Goal: Information Seeking & Learning: Compare options

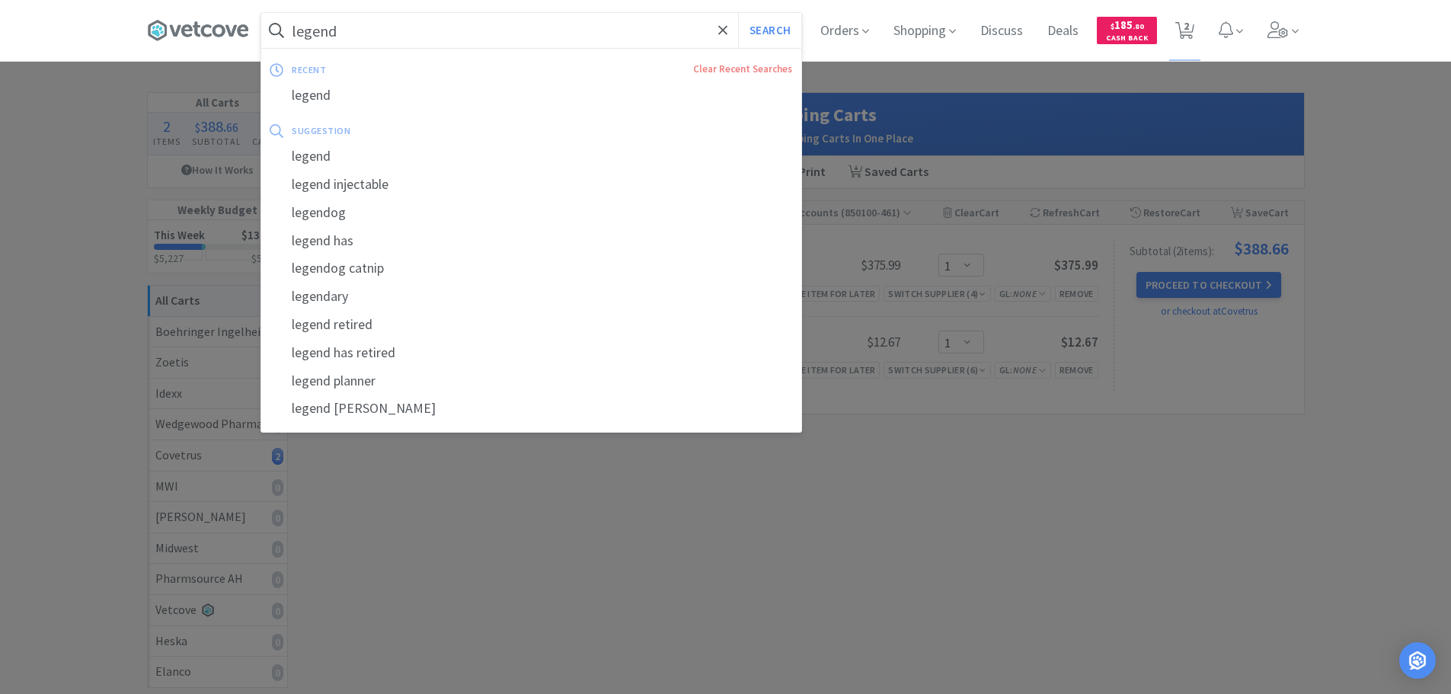
select select "1"
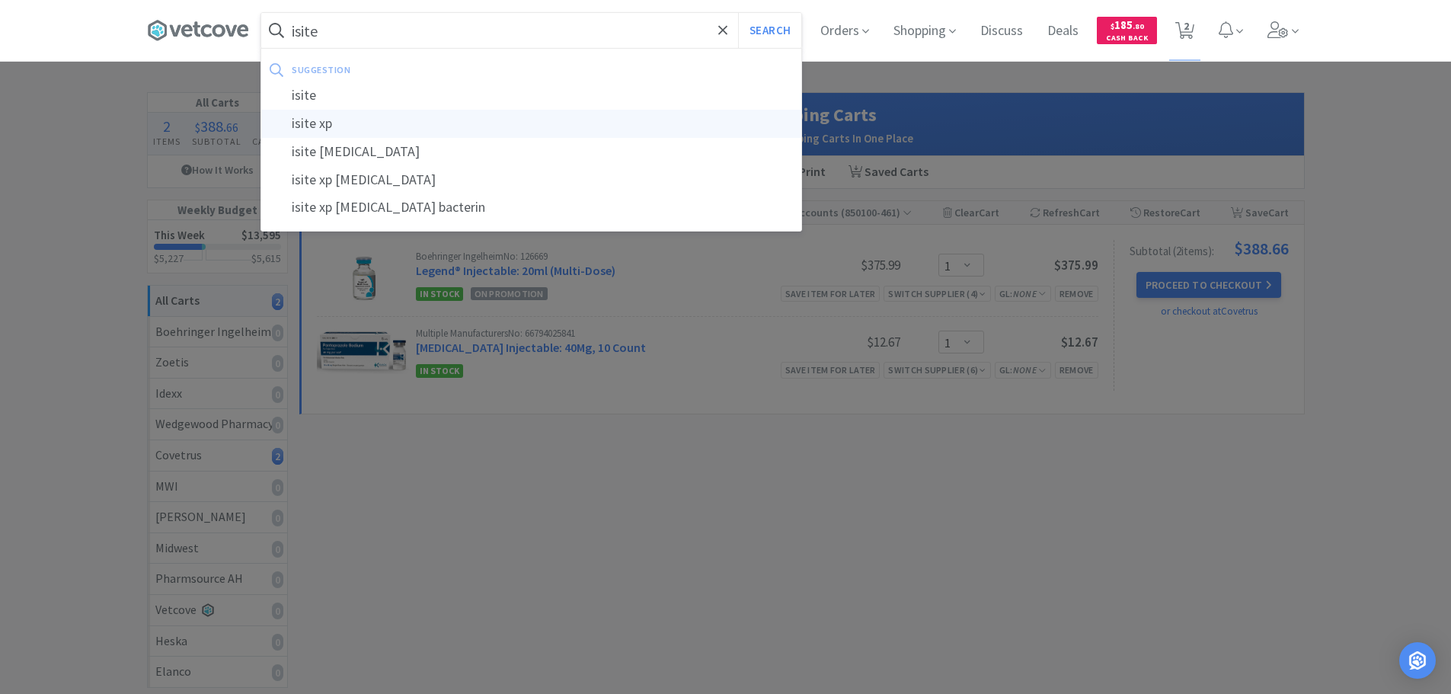
click at [456, 120] on div "isite xp" at bounding box center [531, 124] width 540 height 28
type input "isite xp"
select select "1"
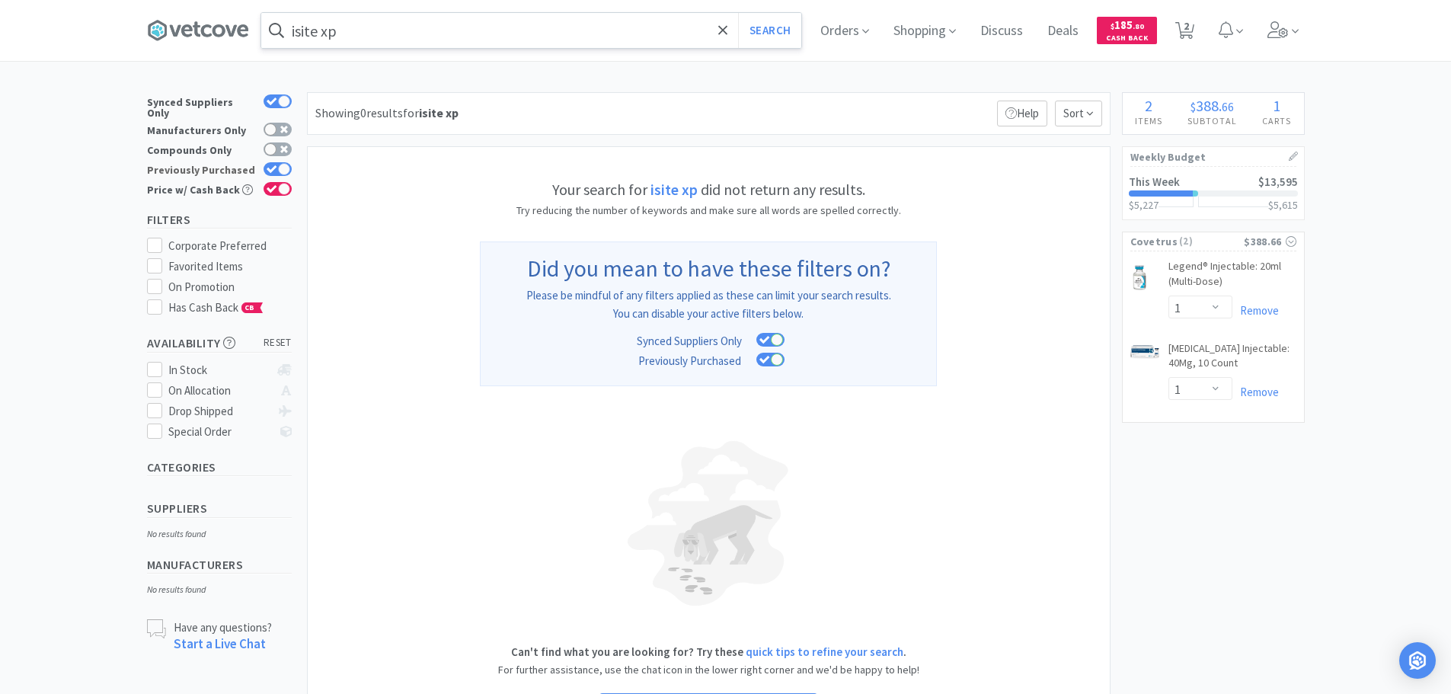
click at [282, 163] on div at bounding box center [284, 169] width 12 height 12
checkbox input "false"
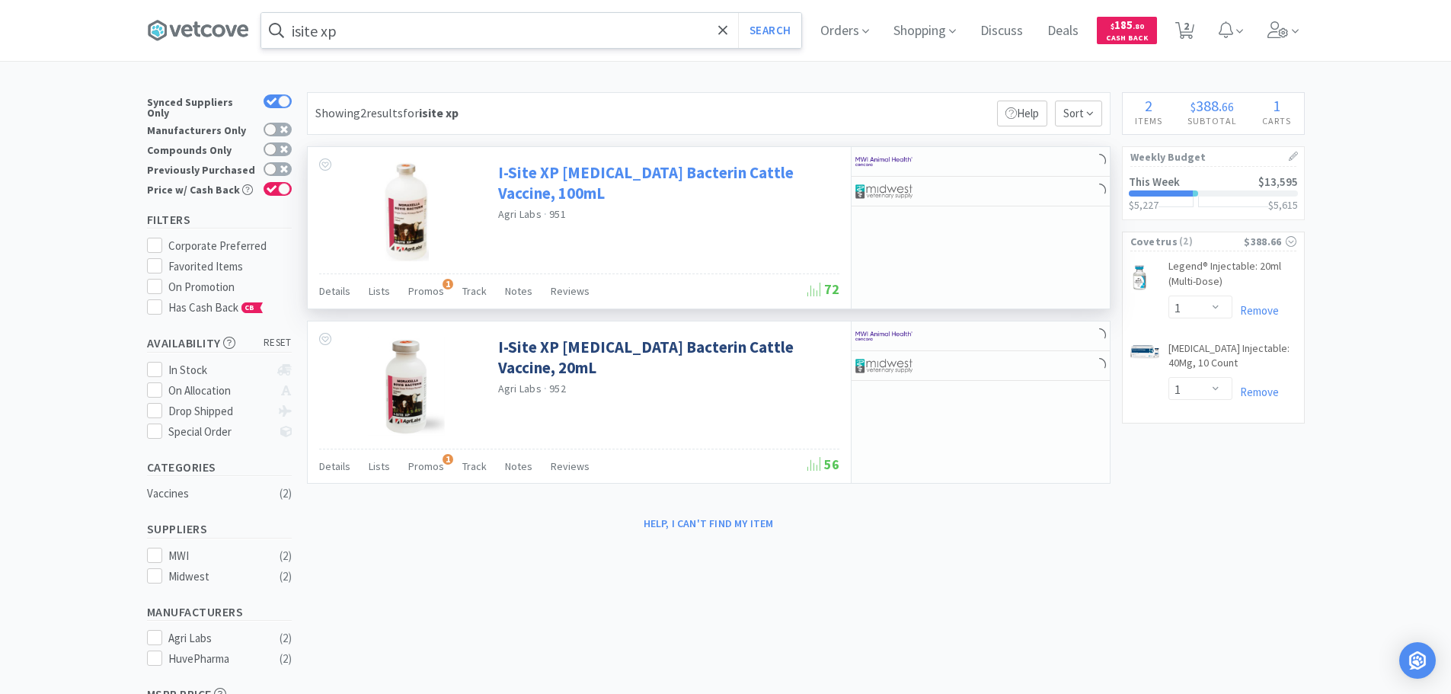
click at [712, 181] on link "I-Site XP [MEDICAL_DATA] Bacterin Cattle Vaccine, 100mL" at bounding box center [667, 183] width 338 height 42
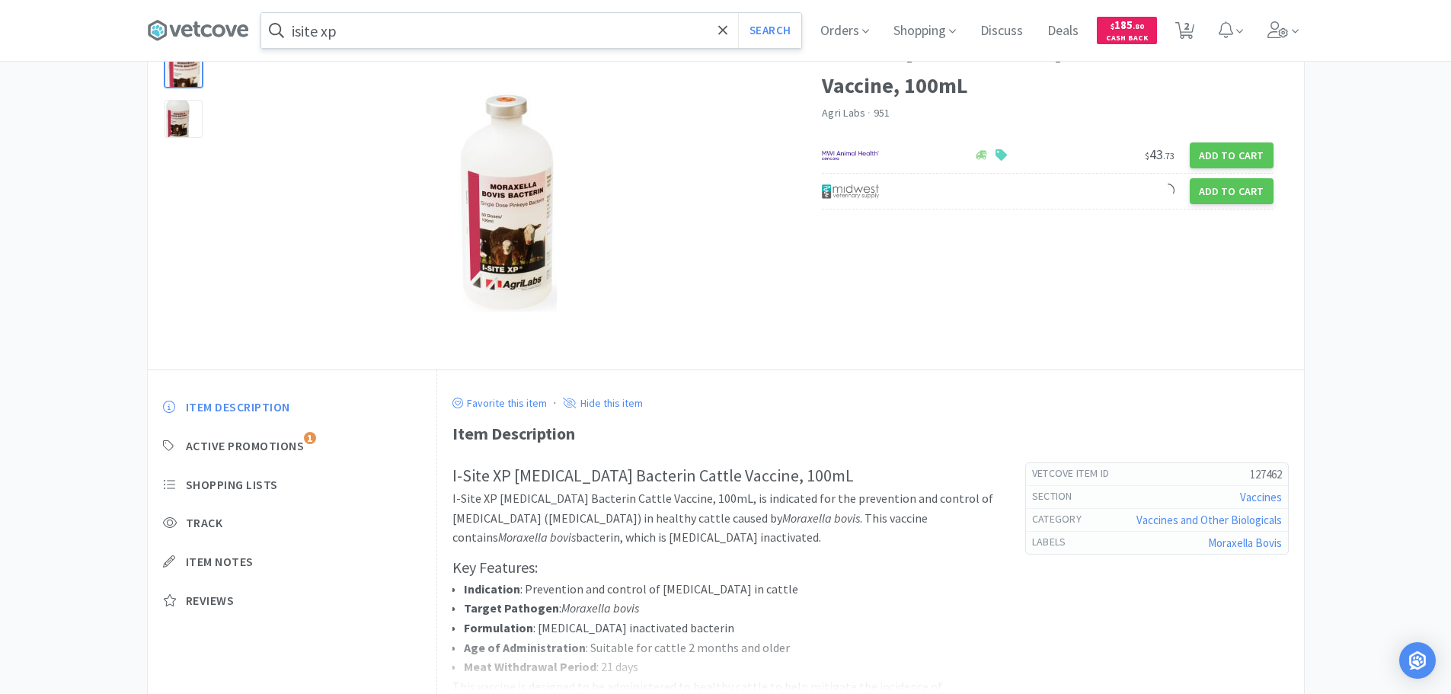
scroll to position [235, 0]
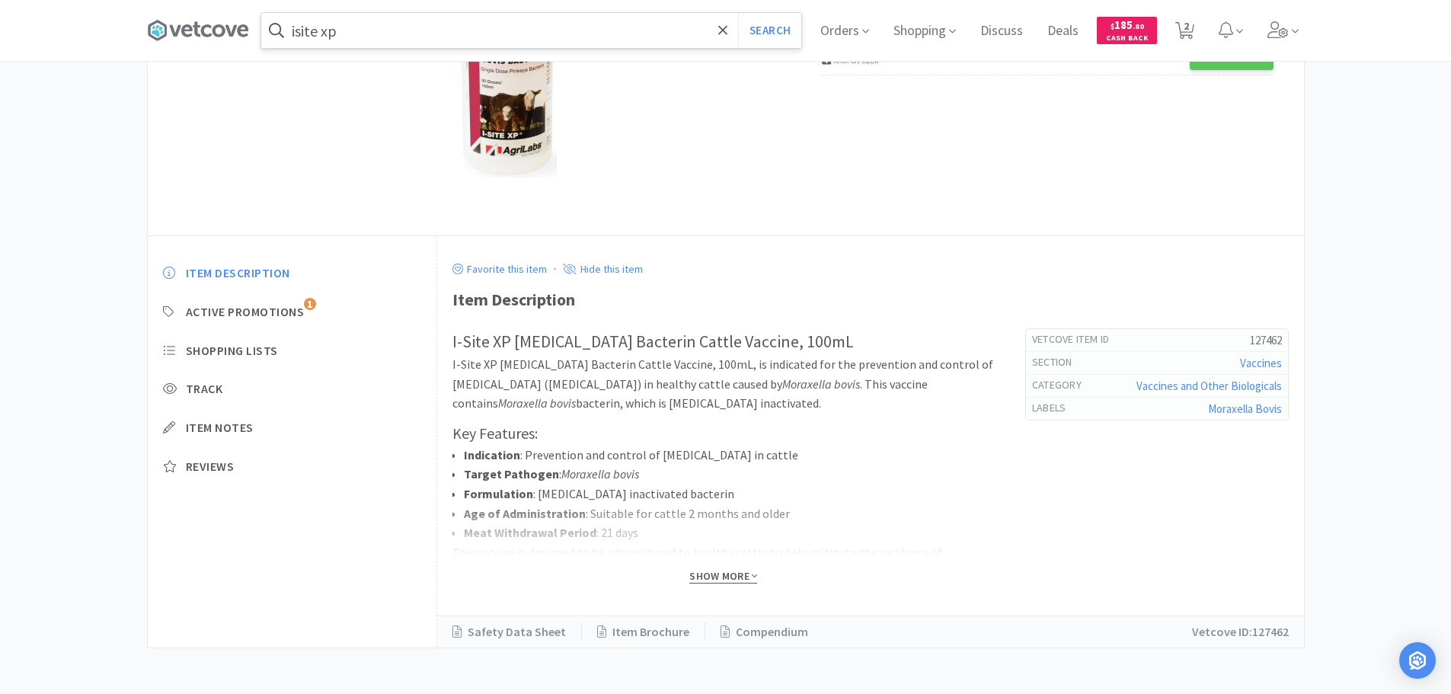
click at [728, 582] on span "Show More" at bounding box center [724, 576] width 68 height 14
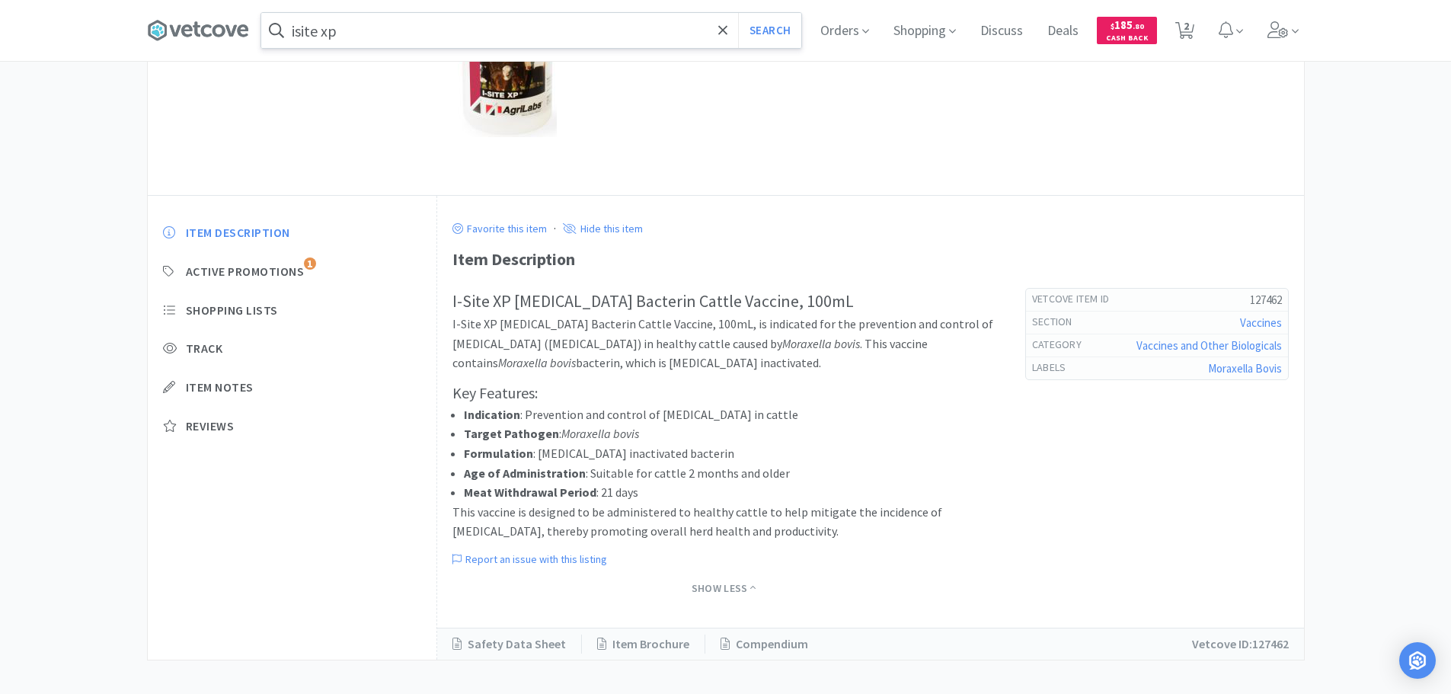
scroll to position [288, 0]
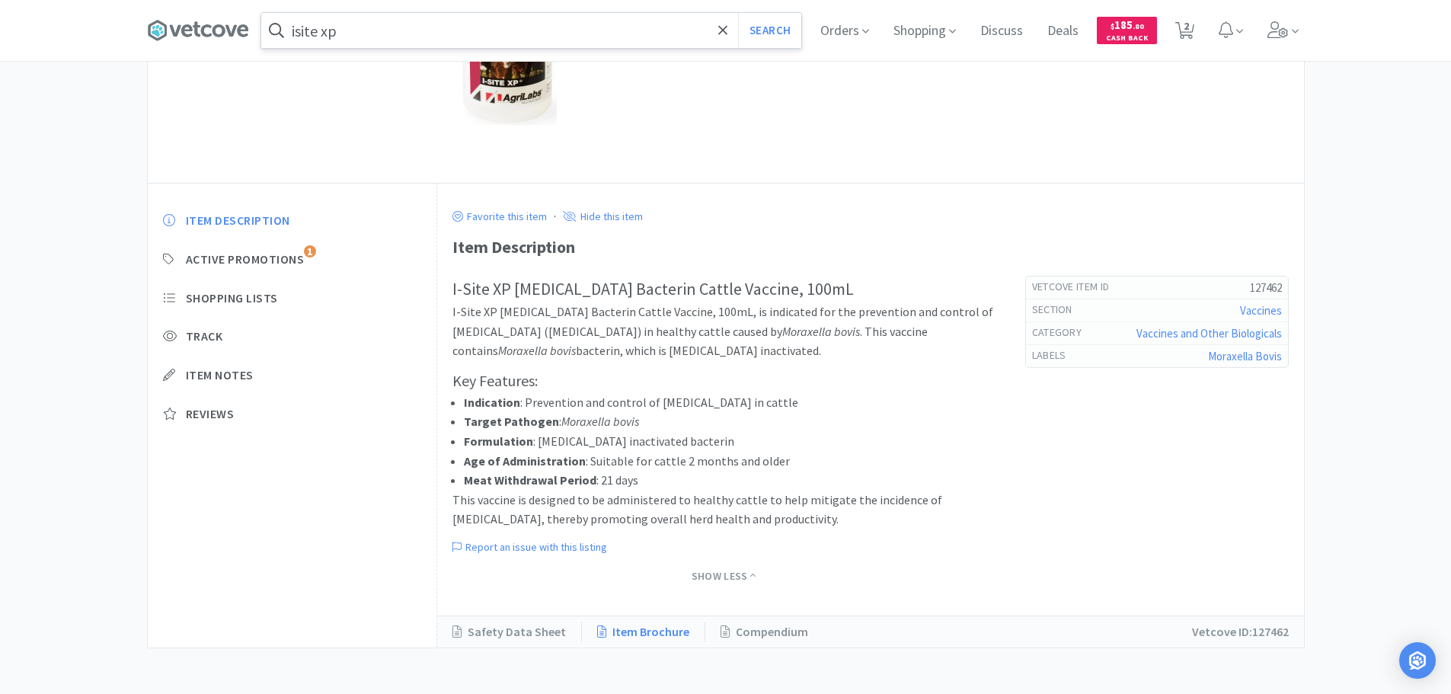
click at [644, 625] on link "Item Brochure" at bounding box center [643, 633] width 123 height 20
click at [446, 41] on input "isite xp" at bounding box center [531, 30] width 540 height 35
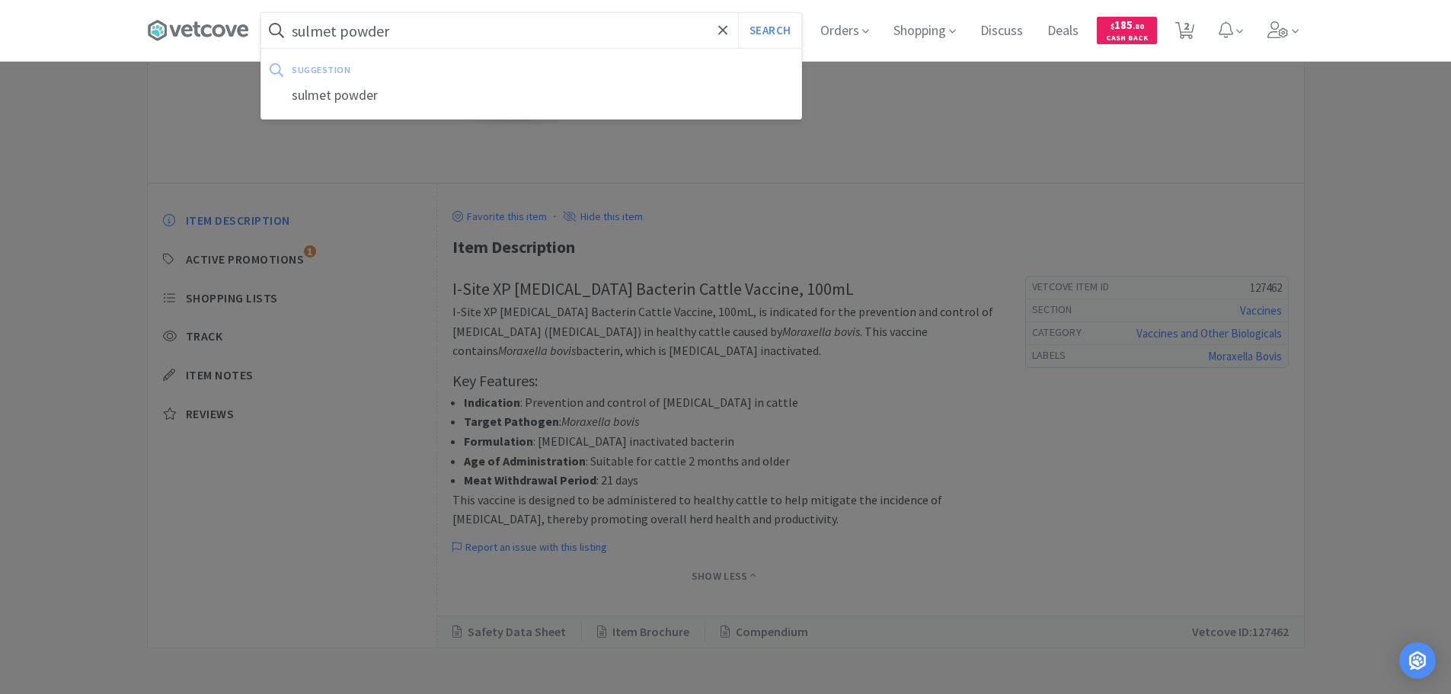
type input "sulmet powder"
click at [738, 13] on button "Search" at bounding box center [769, 30] width 63 height 35
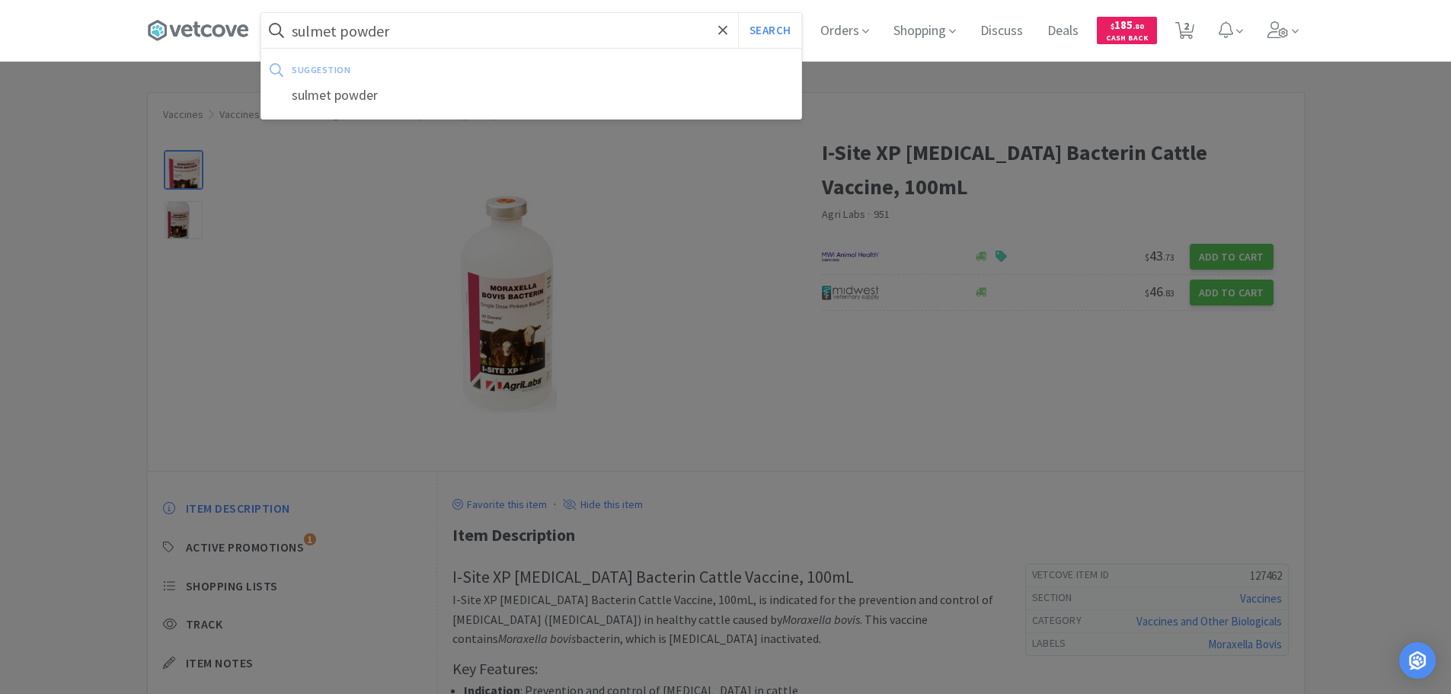
select select "1"
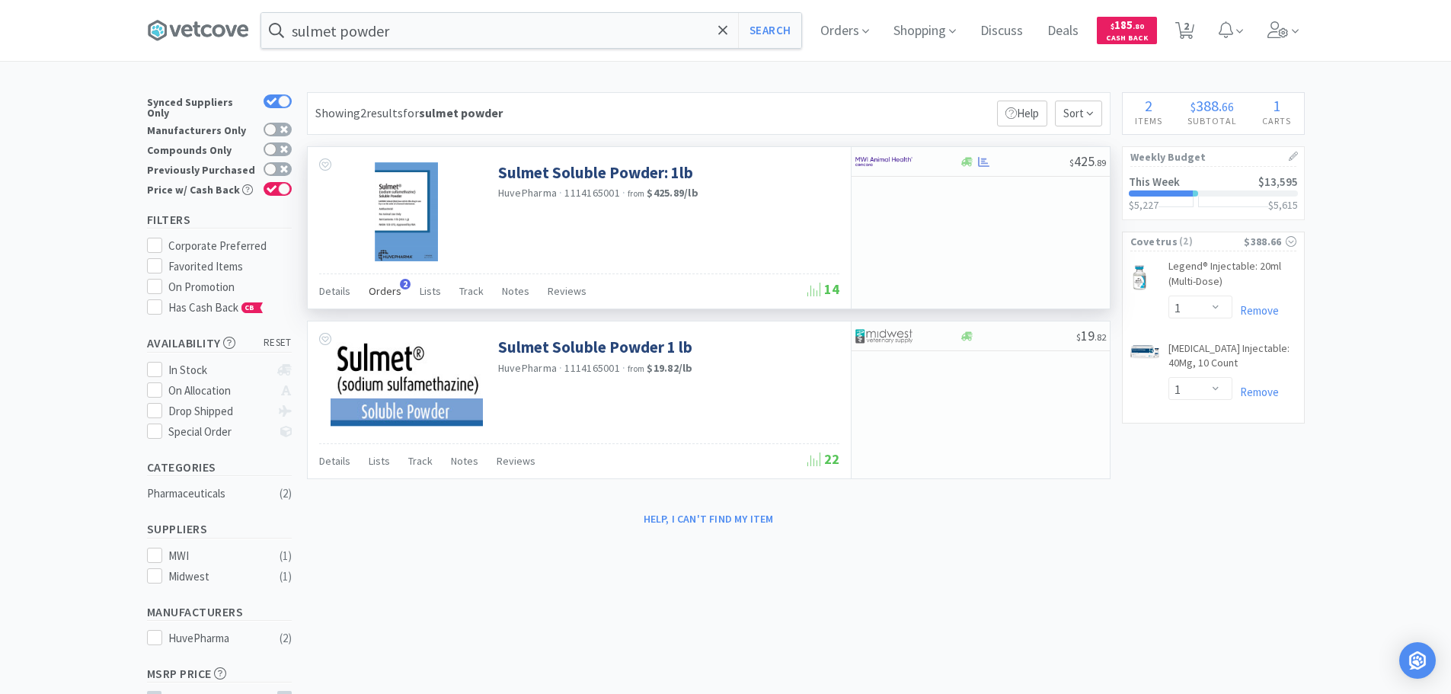
click at [376, 294] on span "Orders" at bounding box center [385, 291] width 33 height 14
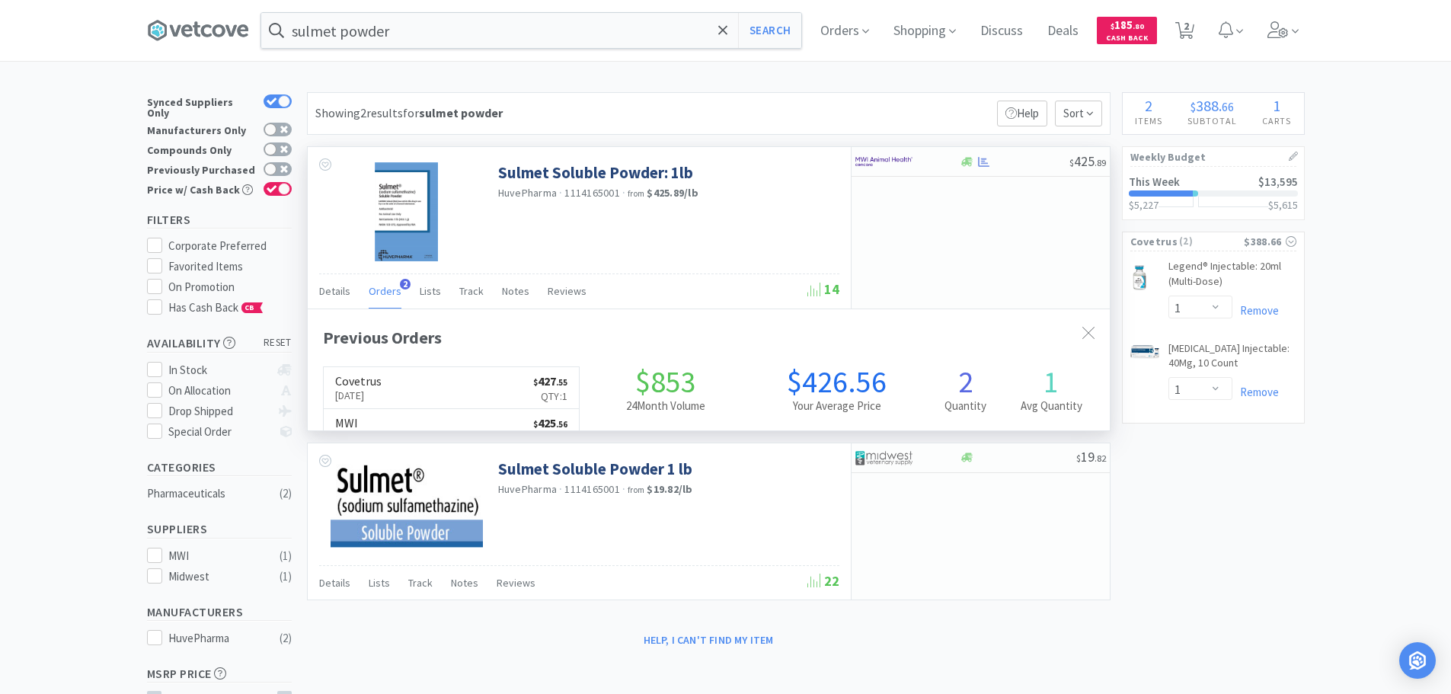
scroll to position [395, 802]
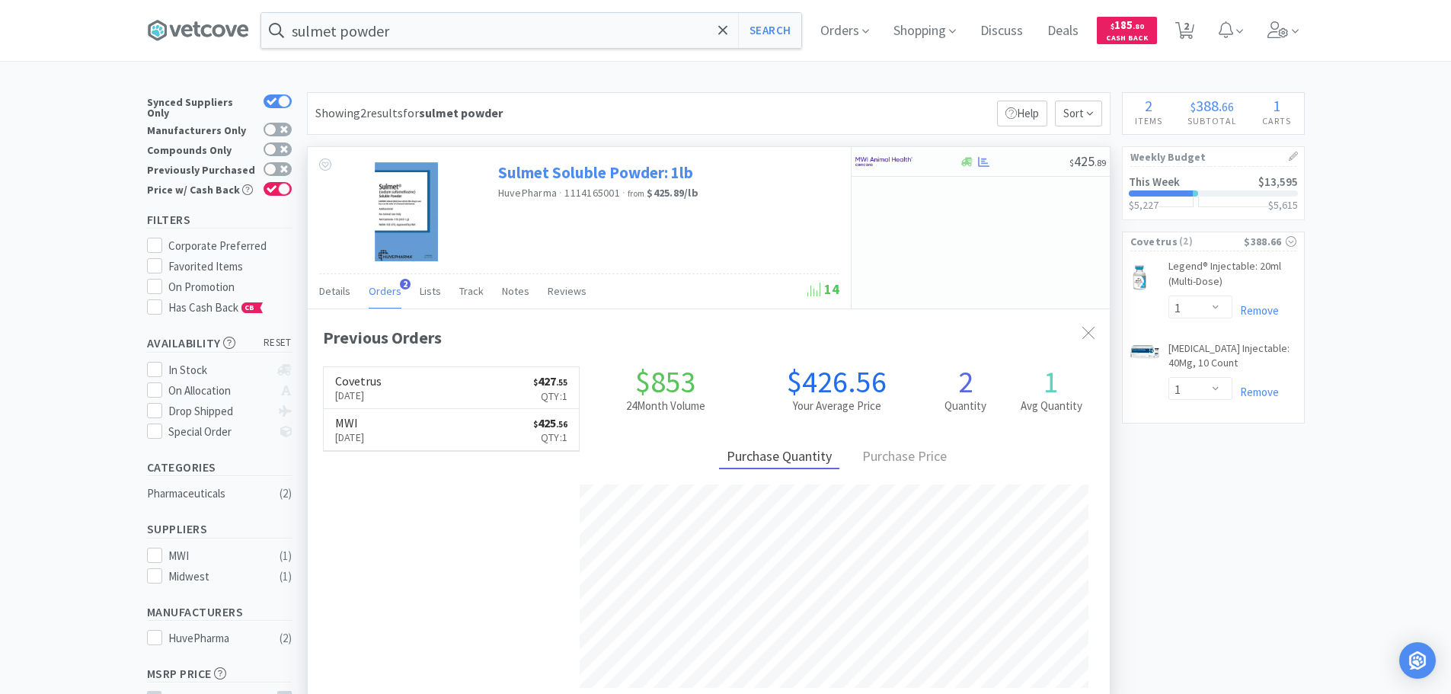
click at [629, 172] on link "Sulmet Soluble Powder: 1lb" at bounding box center [595, 172] width 195 height 21
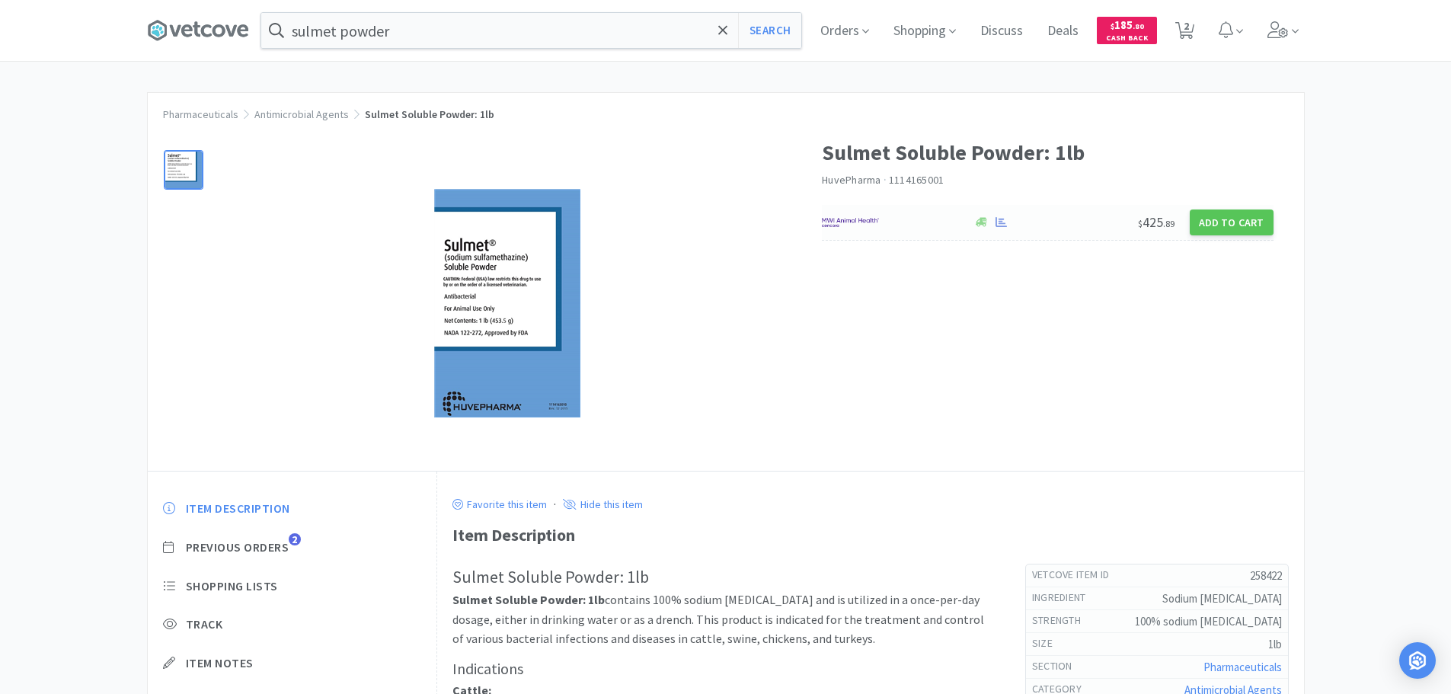
click at [911, 224] on div at bounding box center [890, 223] width 136 height 26
select select "1"
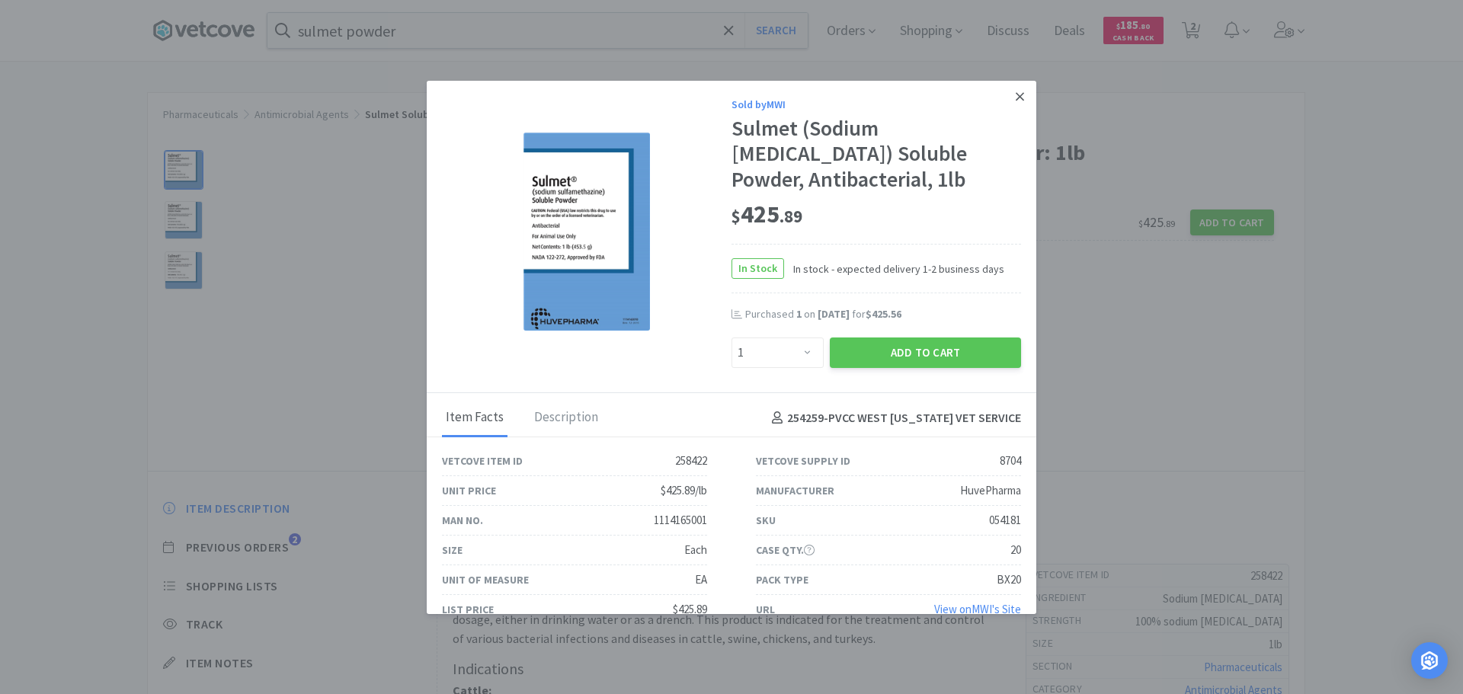
click at [1016, 91] on icon at bounding box center [1020, 97] width 8 height 14
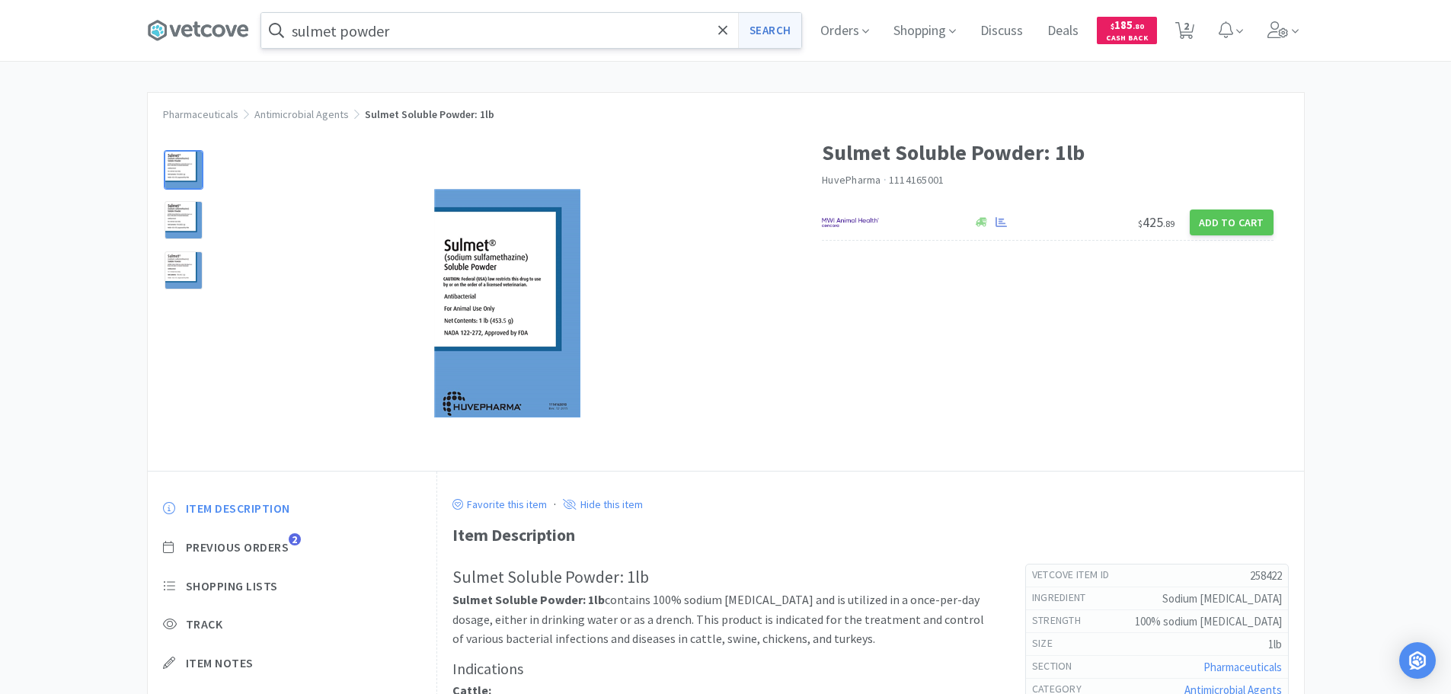
click at [789, 30] on button "Search" at bounding box center [769, 30] width 63 height 35
select select "1"
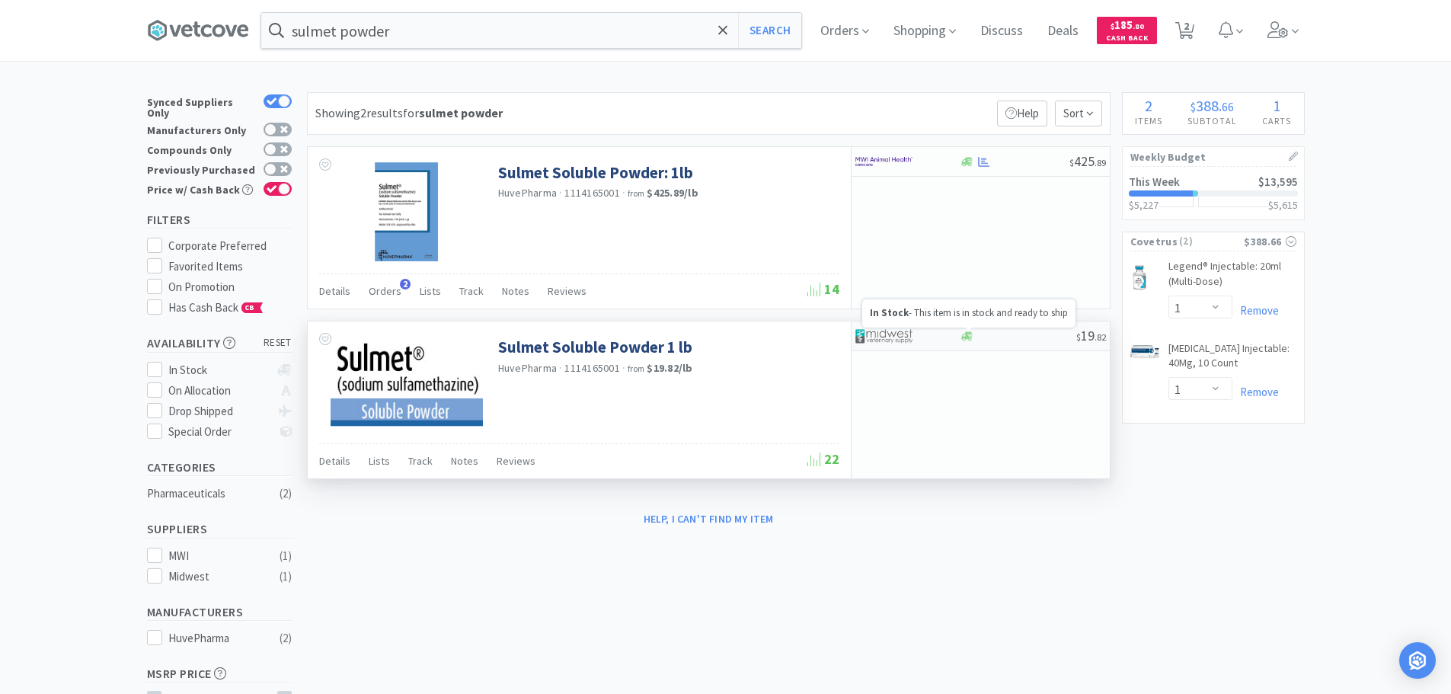
click at [965, 338] on icon at bounding box center [967, 336] width 11 height 11
select select "1"
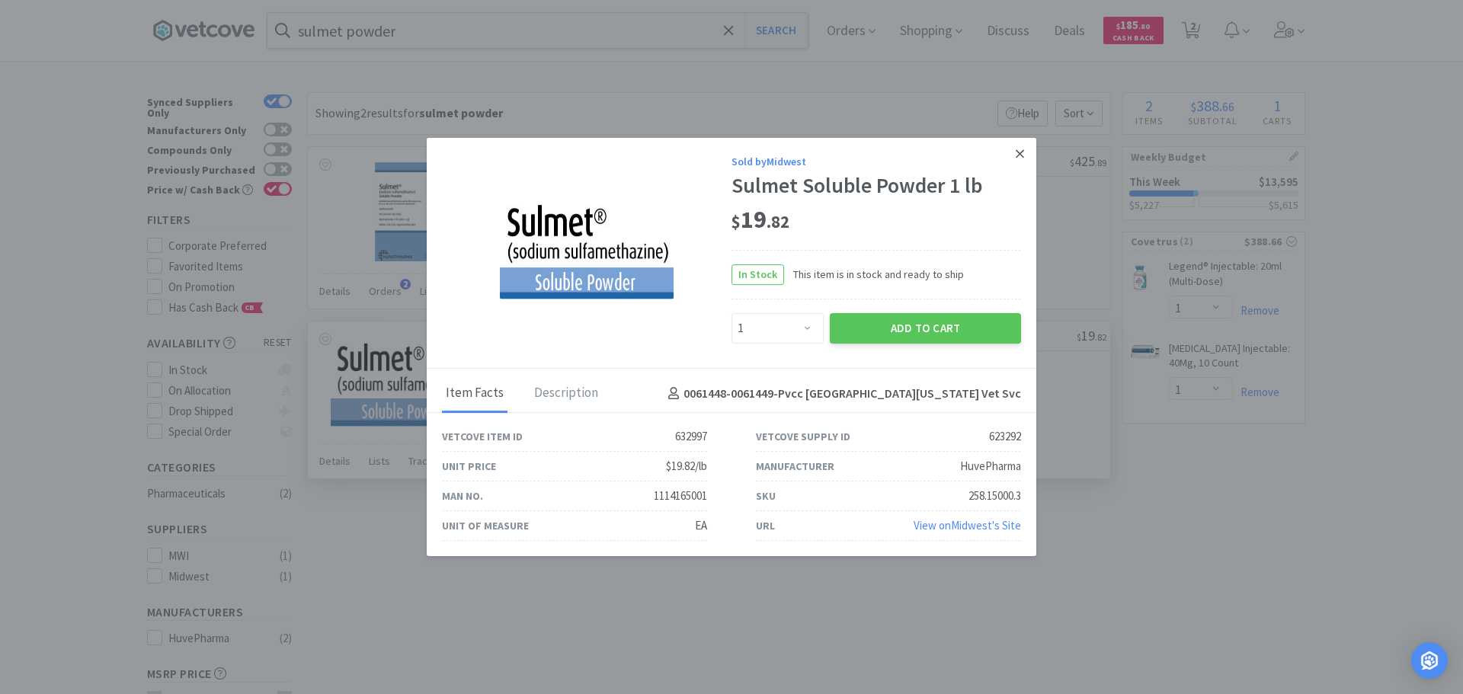
click at [1022, 152] on icon at bounding box center [1020, 153] width 8 height 8
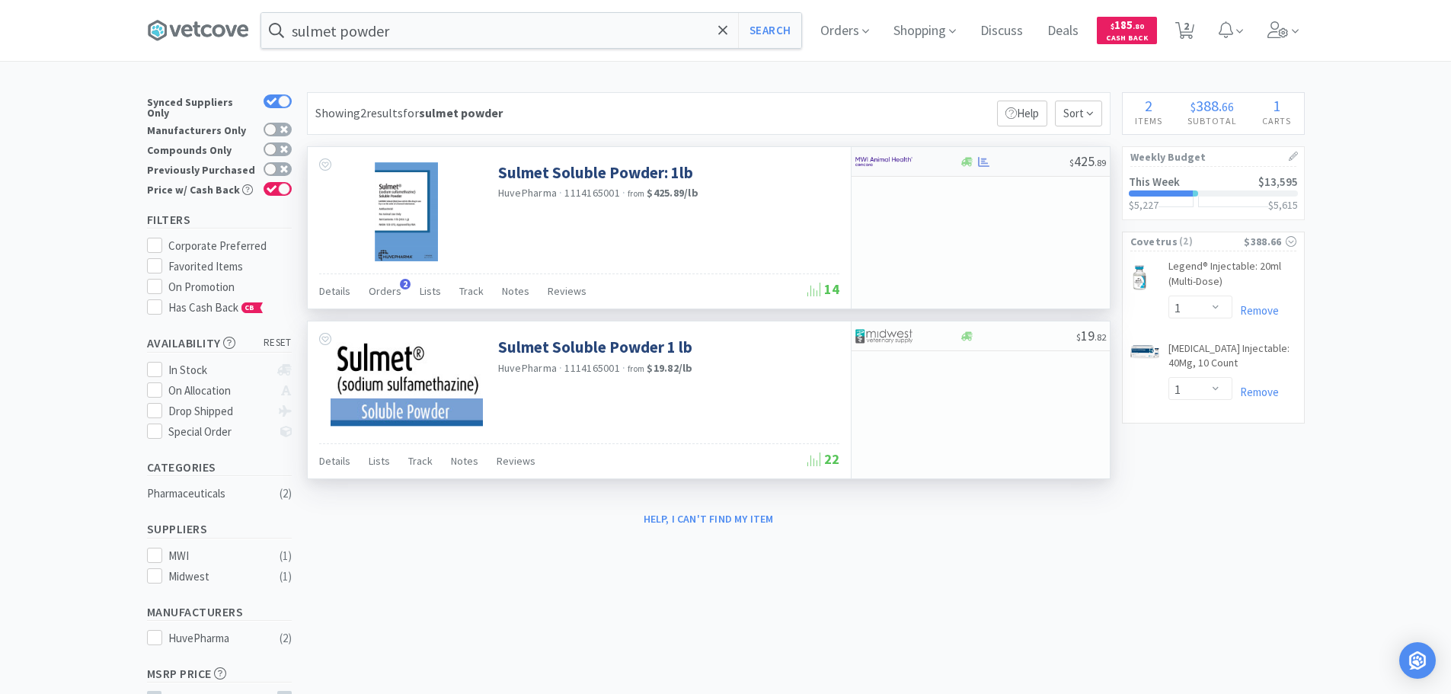
click at [959, 162] on div at bounding box center [908, 162] width 104 height 26
select select "1"
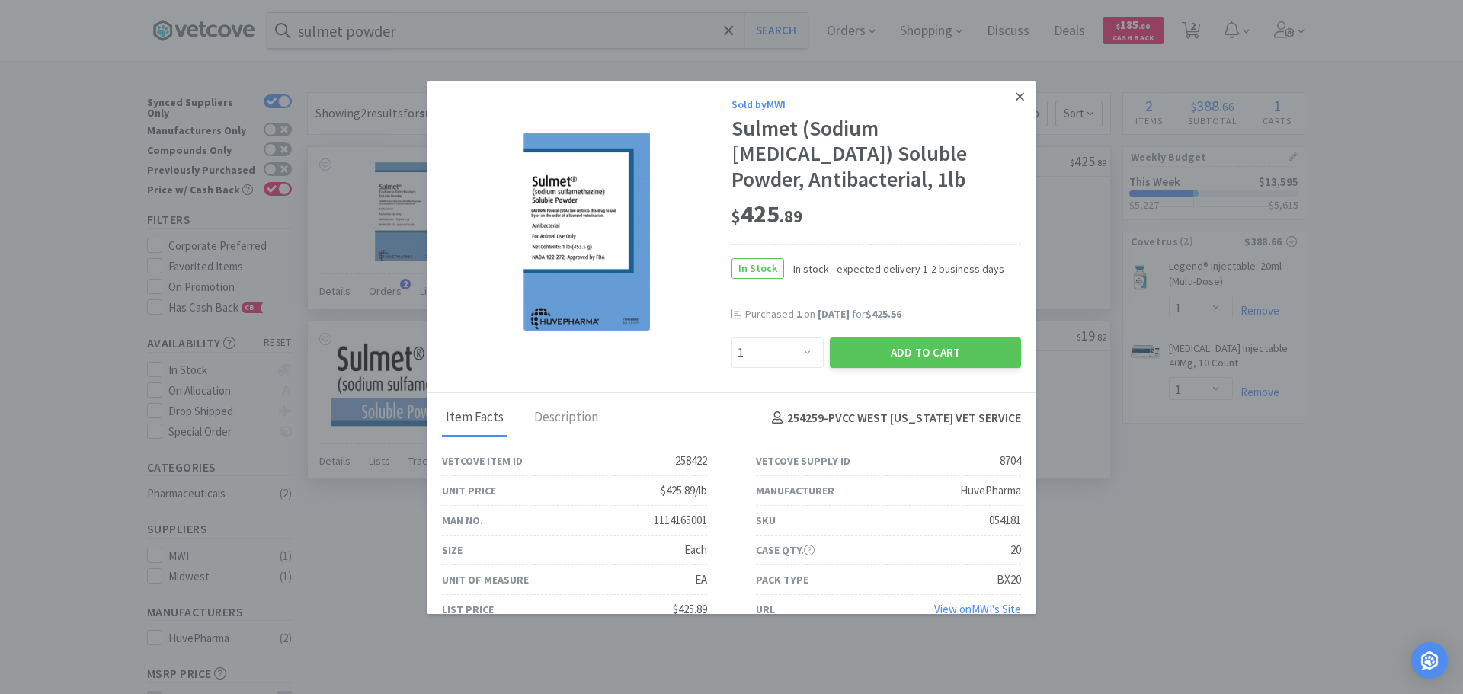
click at [1016, 91] on icon at bounding box center [1020, 97] width 8 height 14
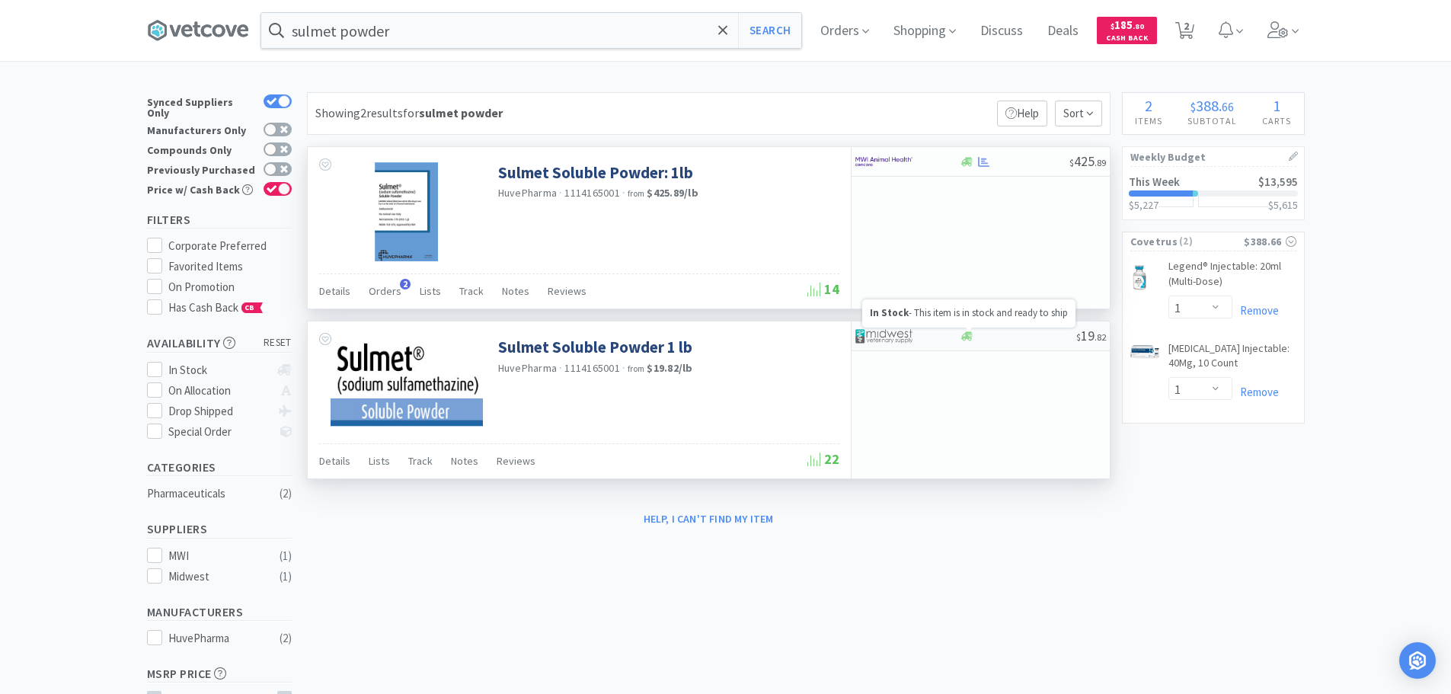
click at [964, 337] on icon at bounding box center [967, 335] width 11 height 9
select select "1"
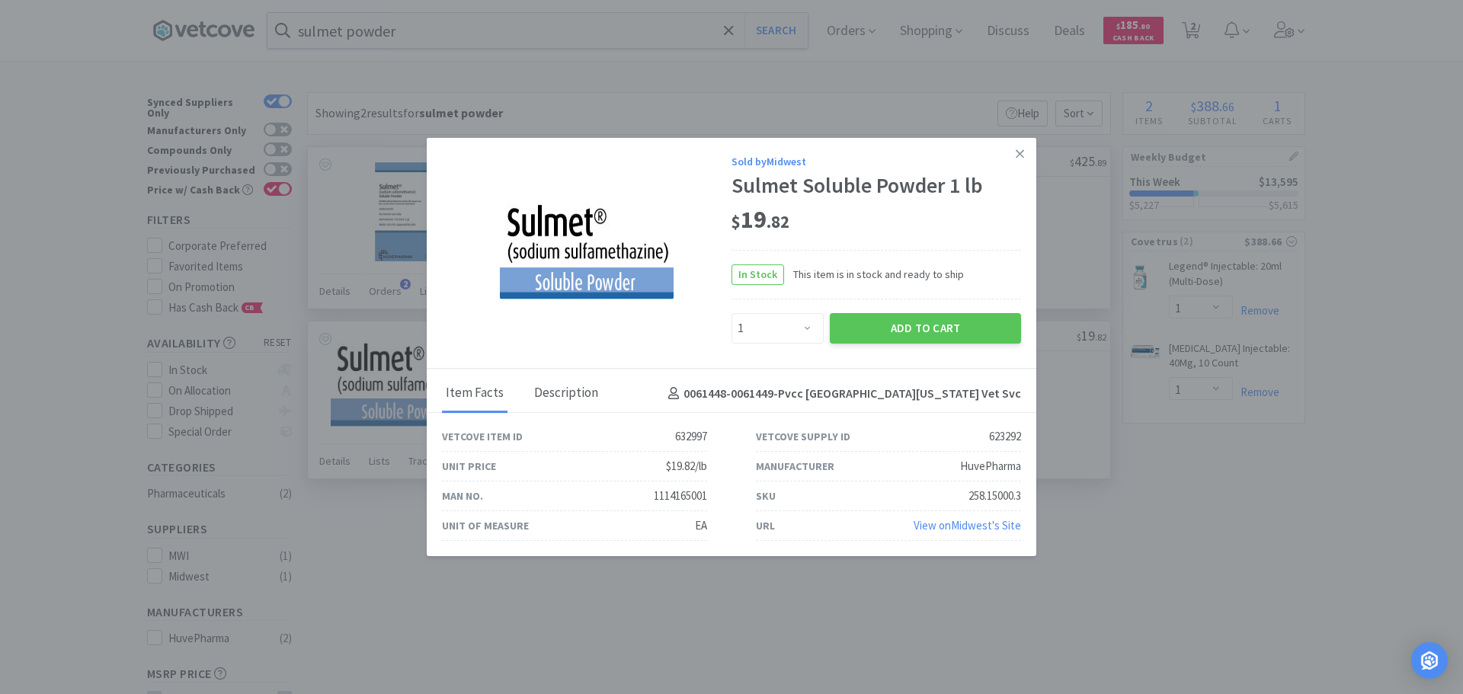
click at [581, 377] on div "Description" at bounding box center [566, 394] width 72 height 38
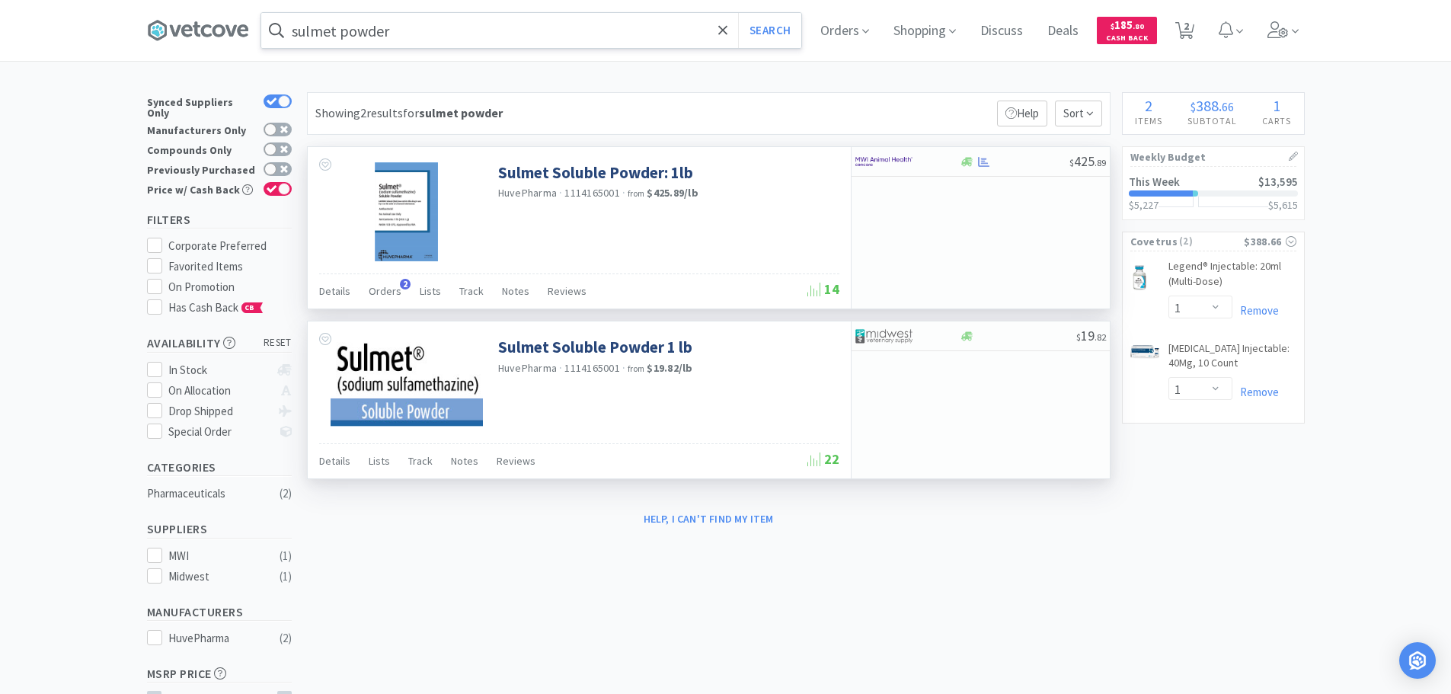
click at [481, 34] on input "sulmet powder" at bounding box center [531, 30] width 540 height 35
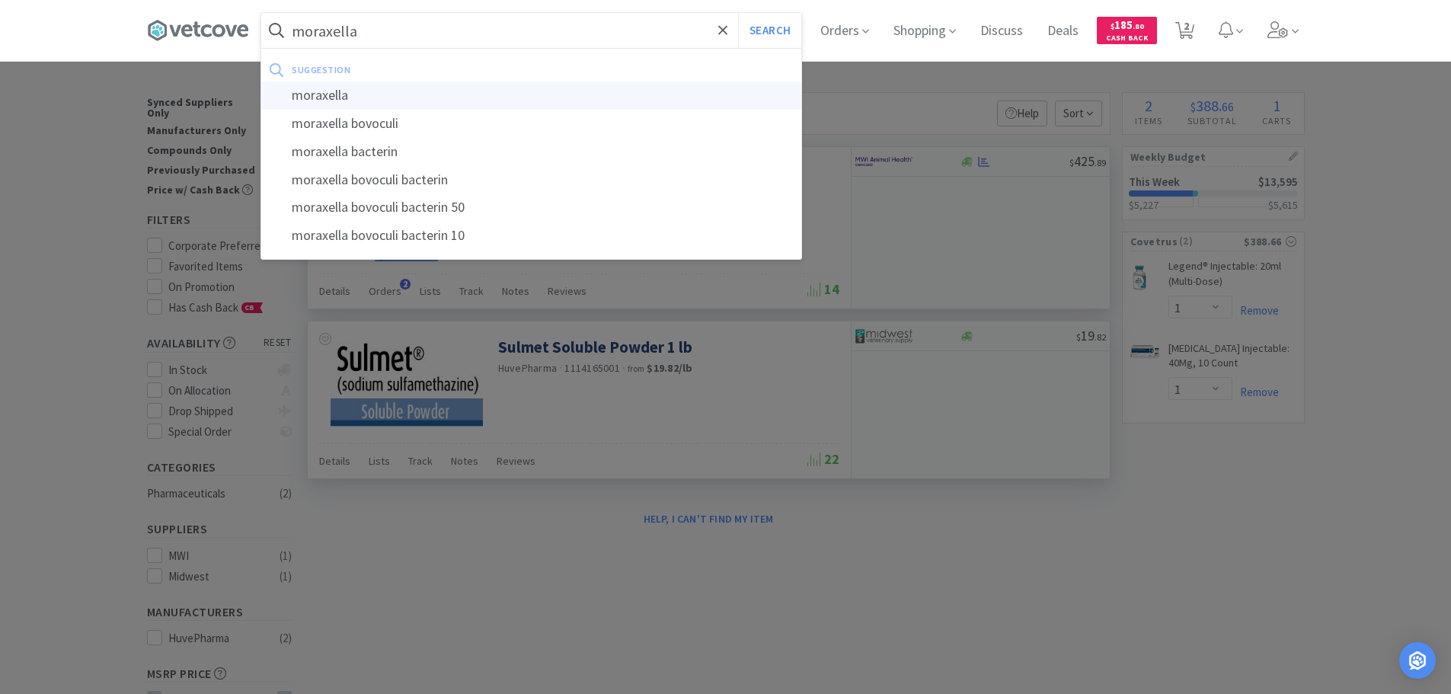
type input "moraxella"
click at [491, 99] on div "moraxella" at bounding box center [531, 96] width 540 height 28
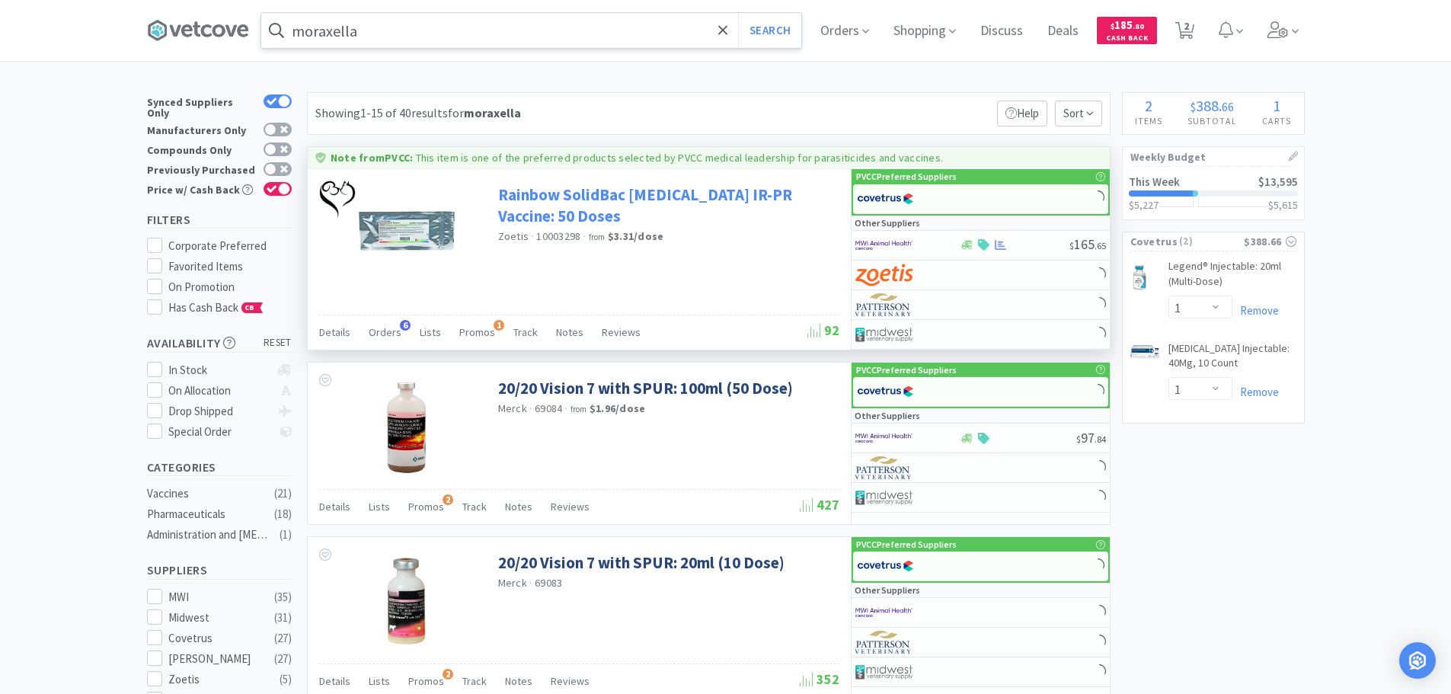
click at [534, 188] on link "Rainbow SolidBac [MEDICAL_DATA] IR-PR Vaccine: 50 Doses" at bounding box center [667, 205] width 338 height 42
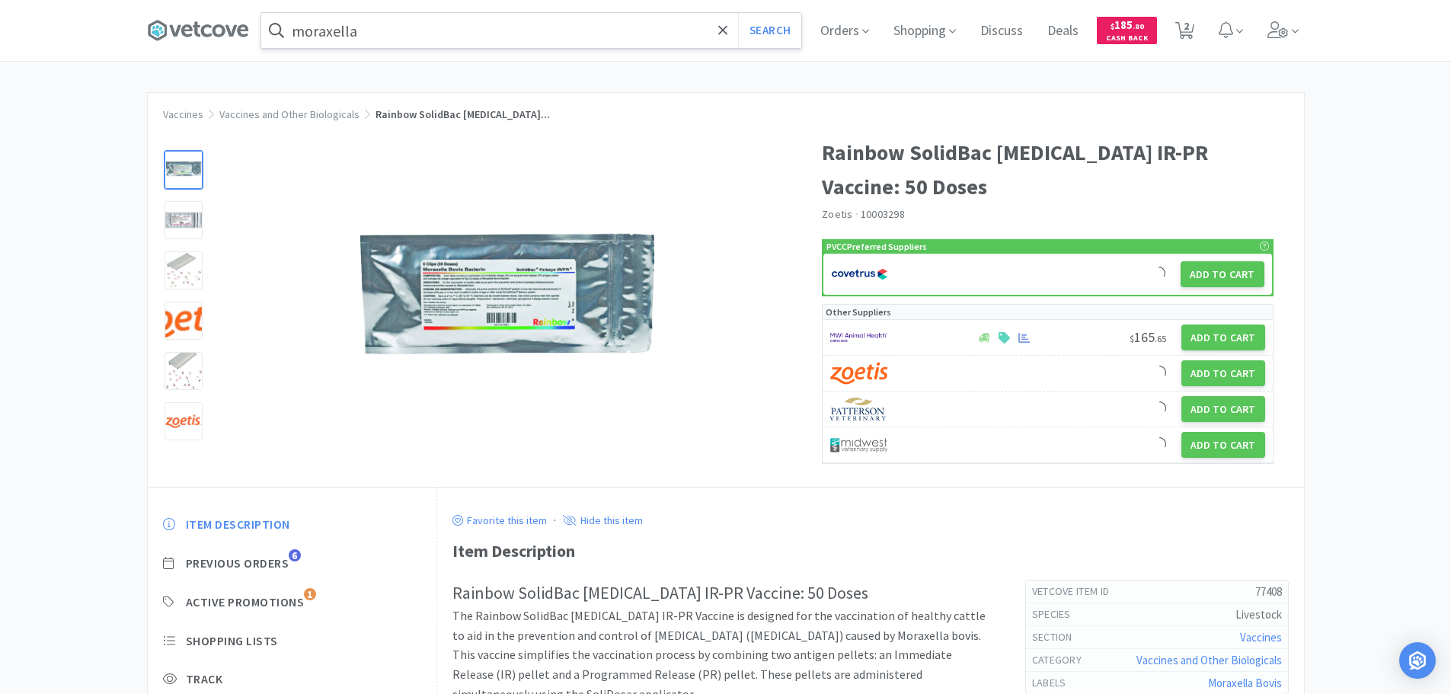
scroll to position [152, 0]
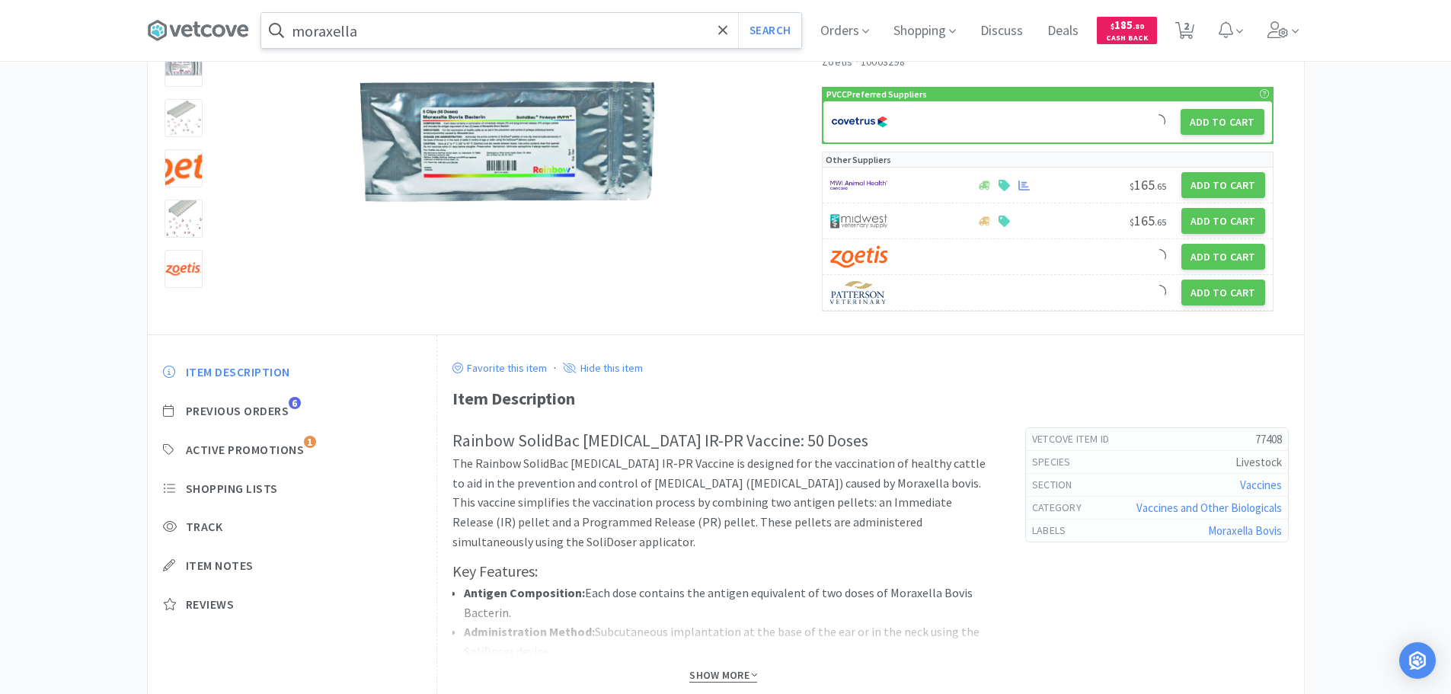
click at [731, 670] on span "Show More" at bounding box center [724, 675] width 68 height 14
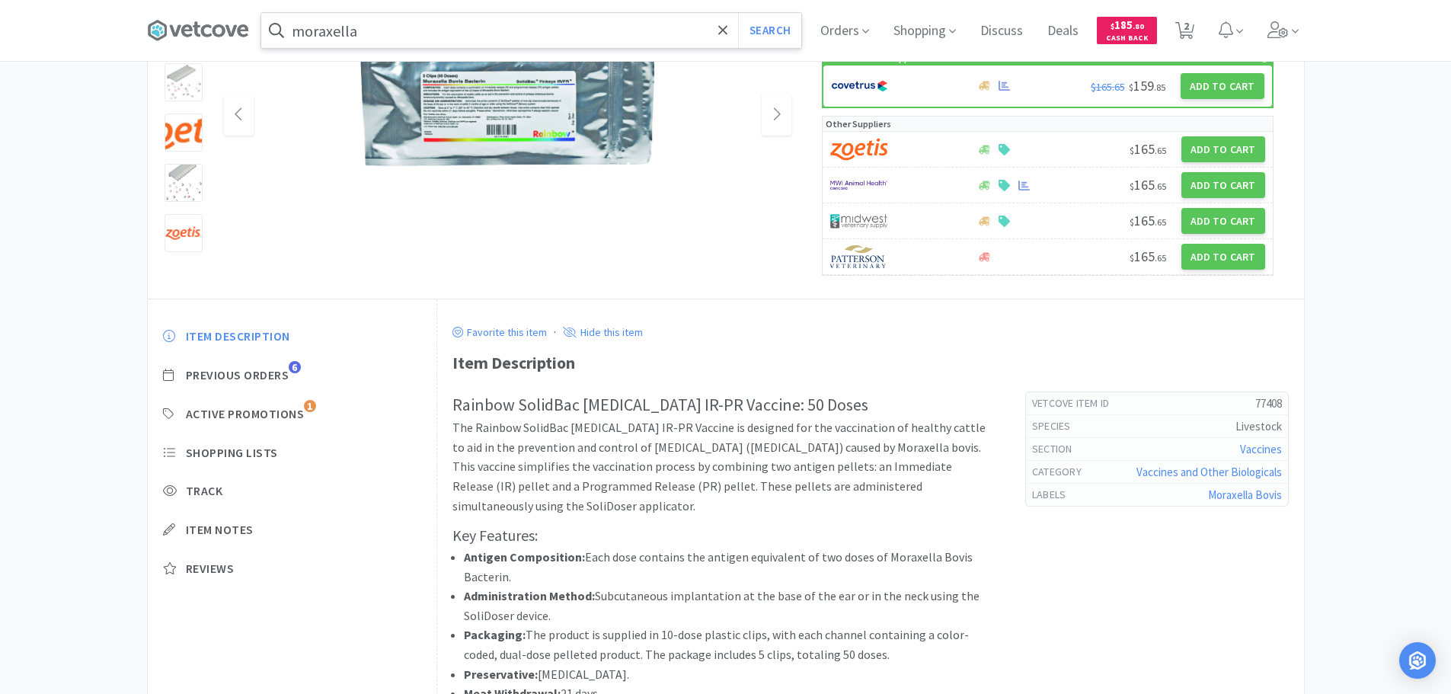
scroll to position [0, 0]
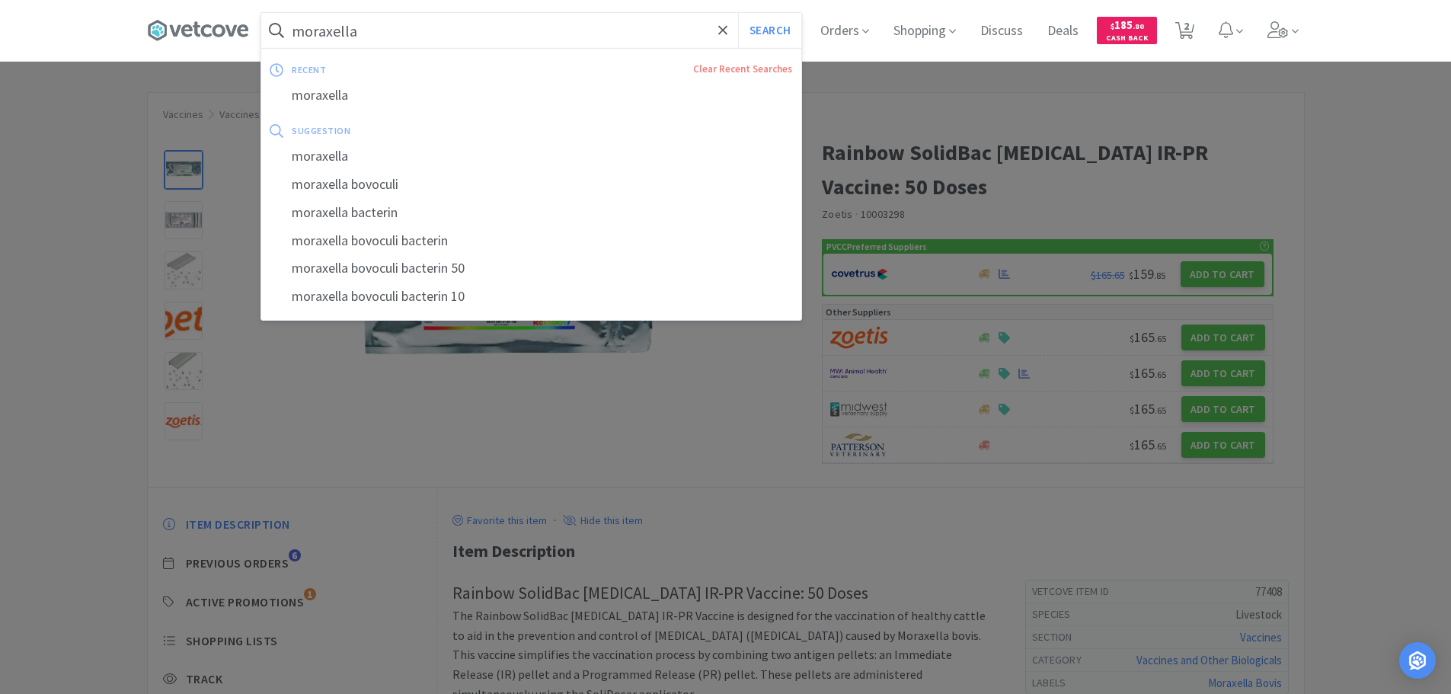
click at [417, 38] on input "moraxella" at bounding box center [531, 30] width 540 height 35
click at [764, 27] on button "Search" at bounding box center [769, 30] width 63 height 35
select select "1"
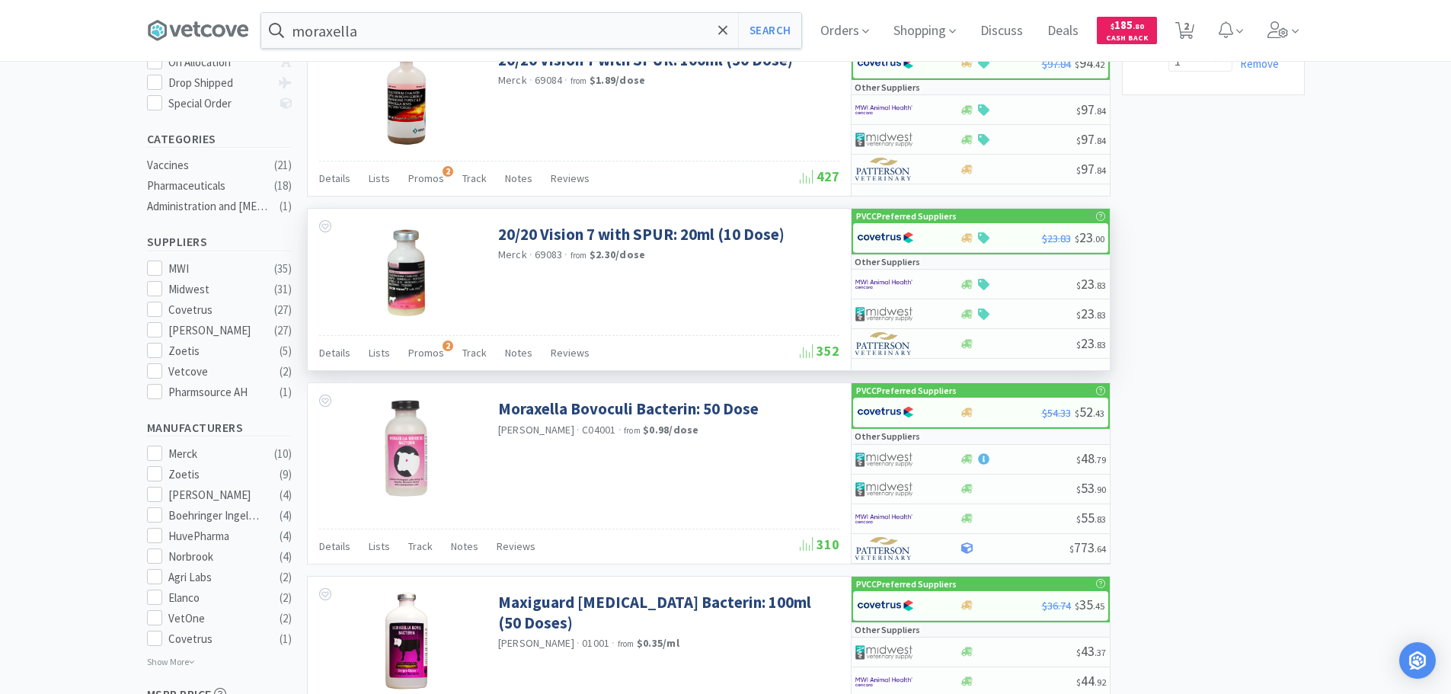
scroll to position [381, 0]
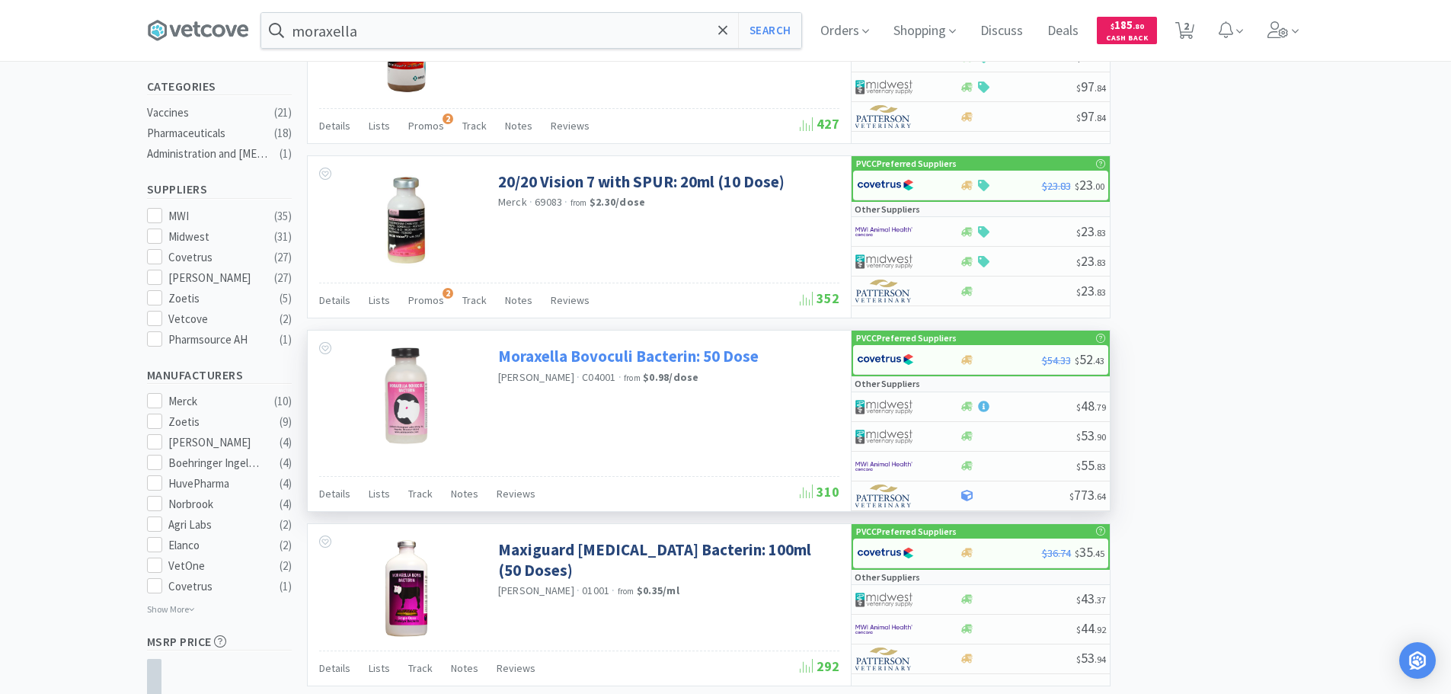
click at [733, 359] on link "Moraxella Bovoculi Bacterin: 50 Dose" at bounding box center [628, 356] width 261 height 21
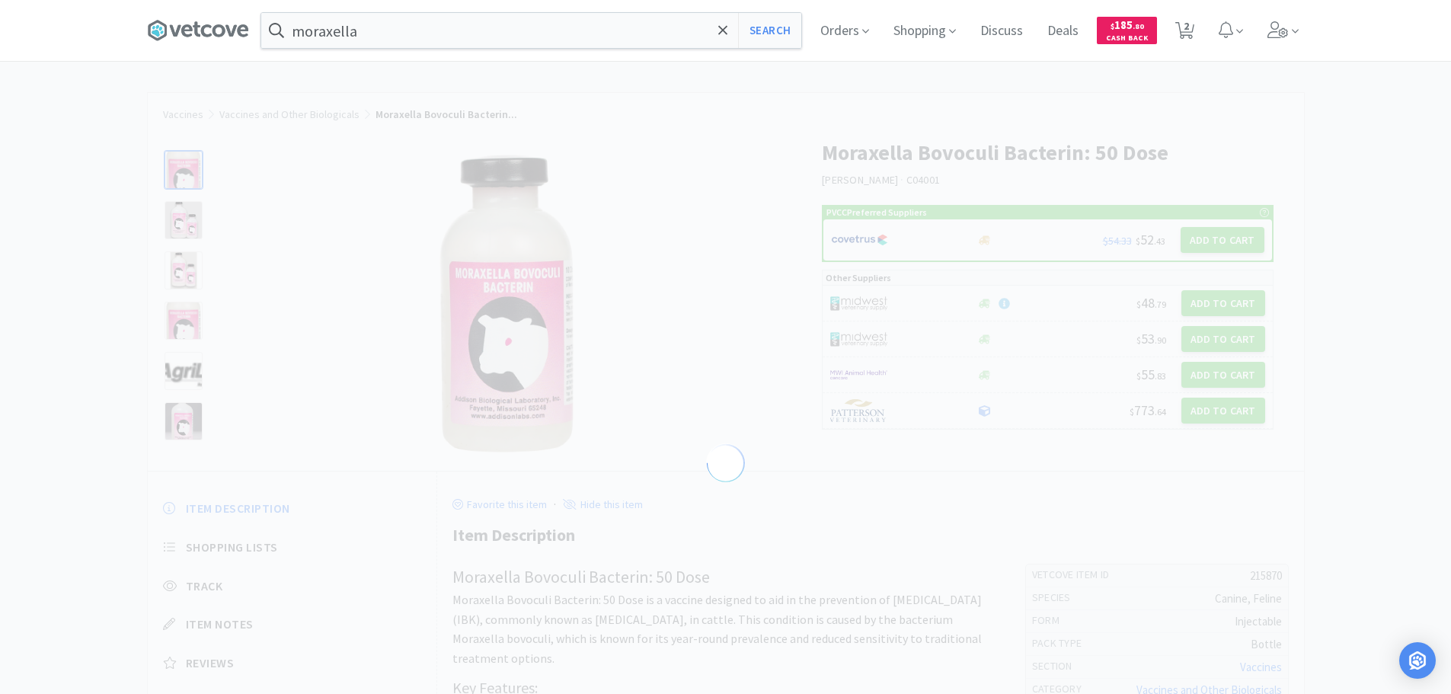
select select "215870"
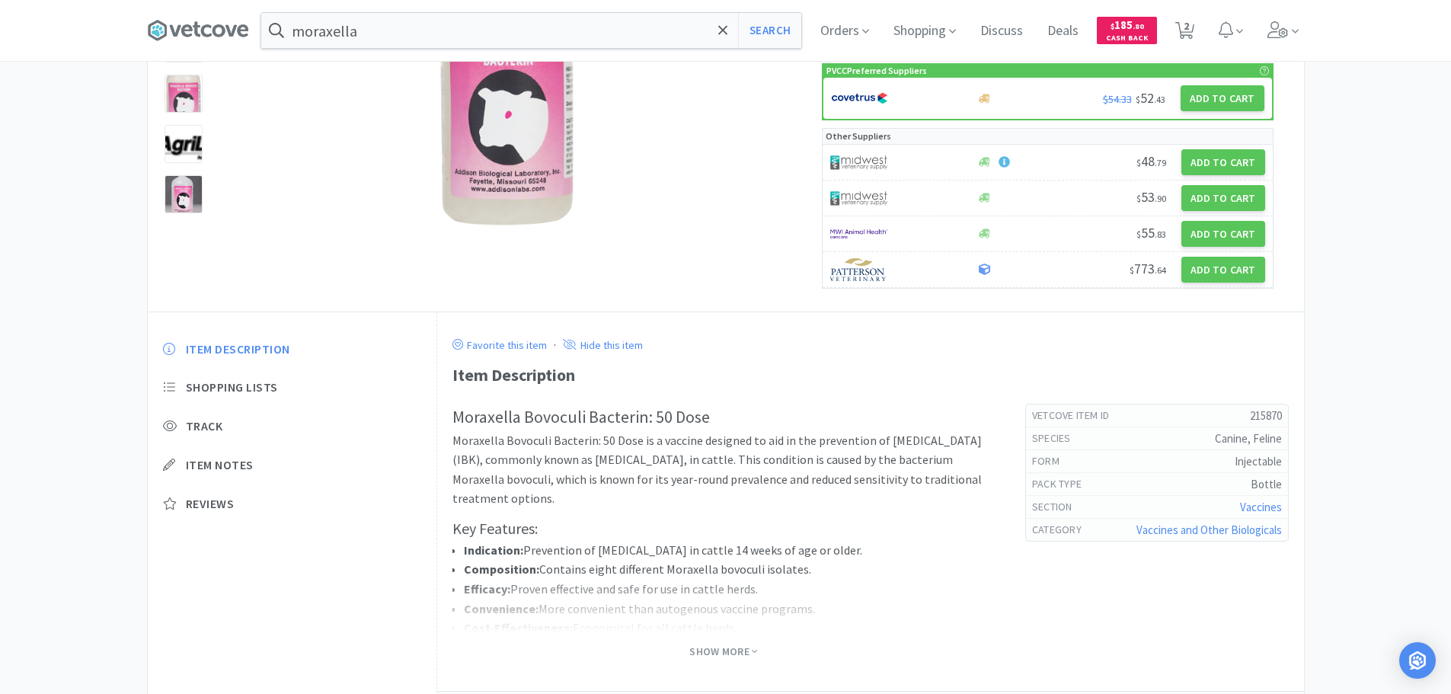
scroll to position [303, 0]
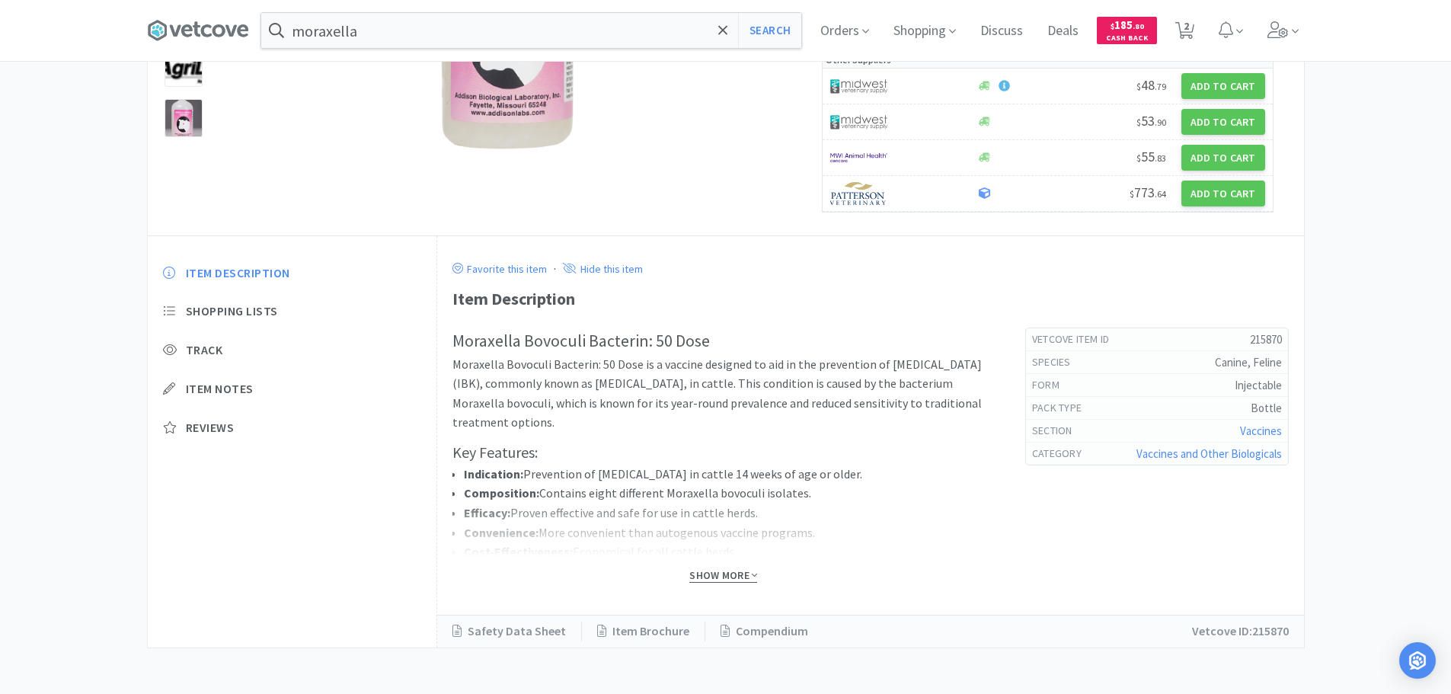
click at [739, 574] on span "Show More" at bounding box center [724, 575] width 68 height 14
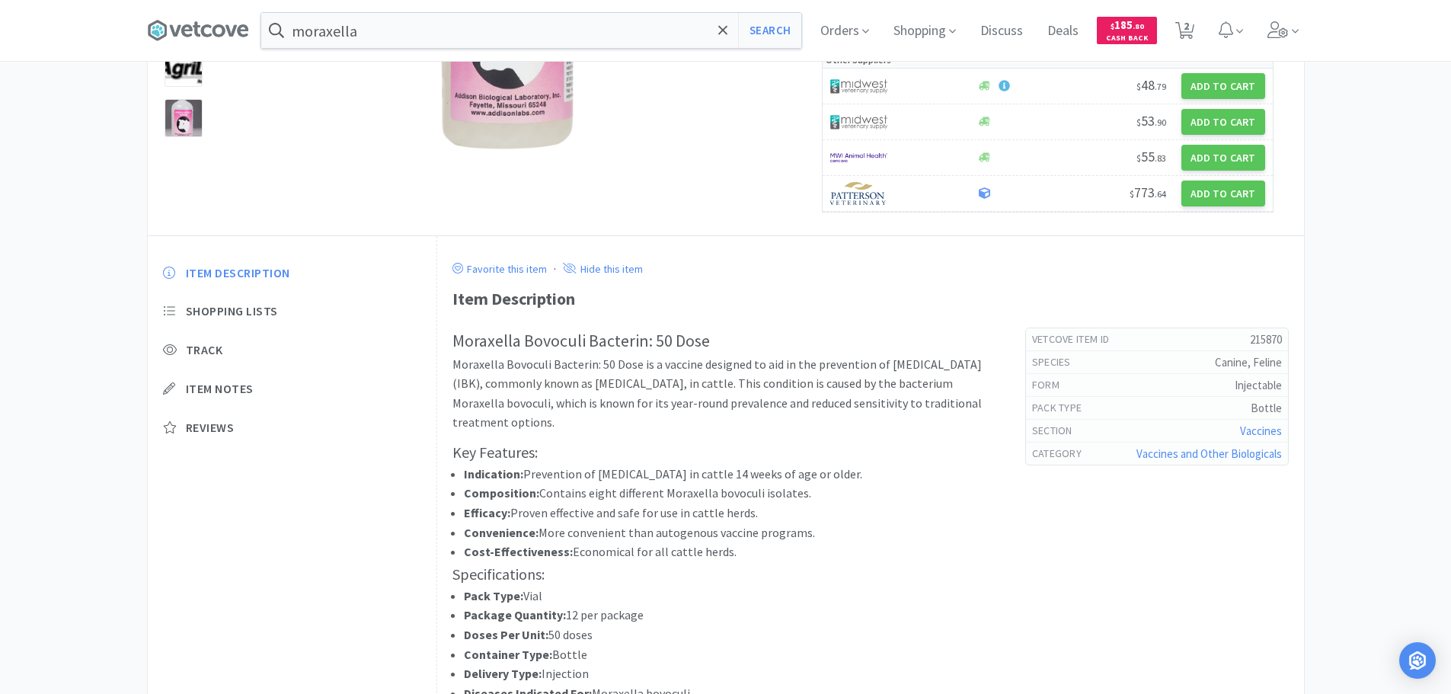
scroll to position [517, 0]
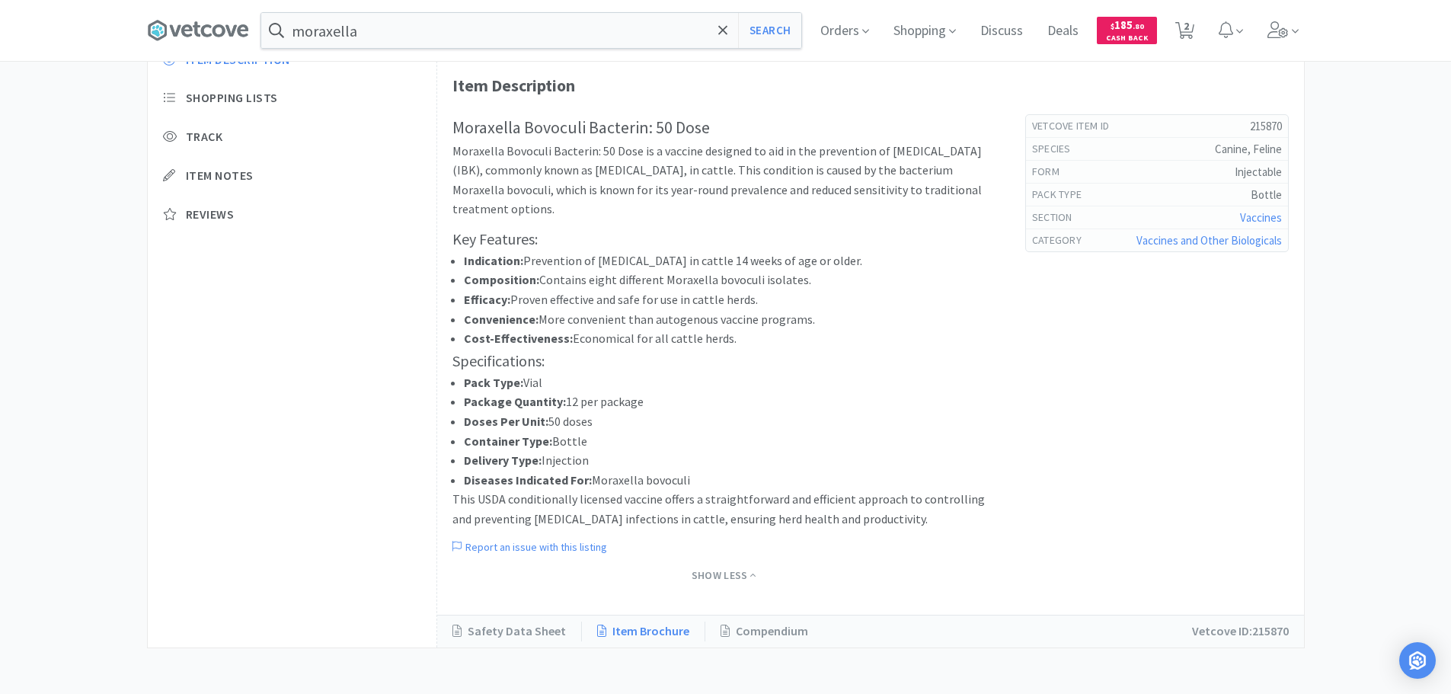
click at [643, 632] on link "Item Brochure" at bounding box center [643, 632] width 123 height 20
select select "1"
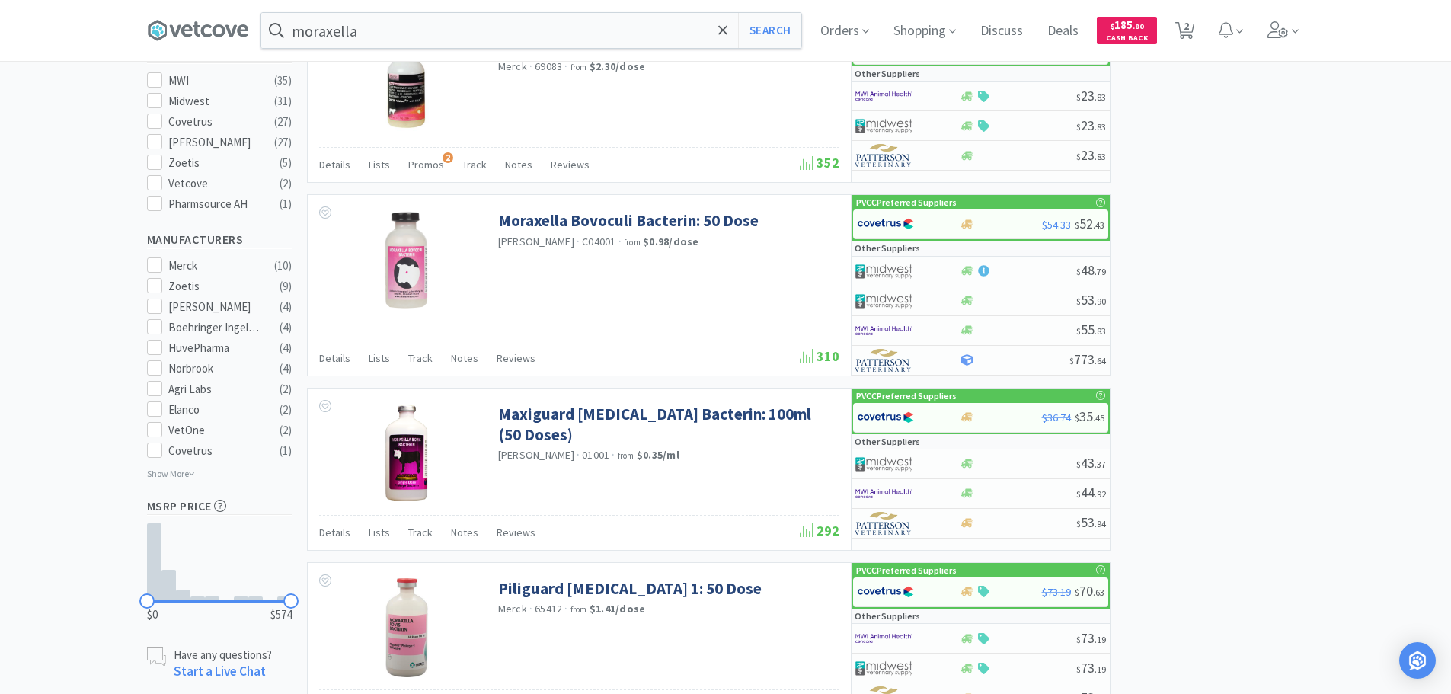
scroll to position [381, 0]
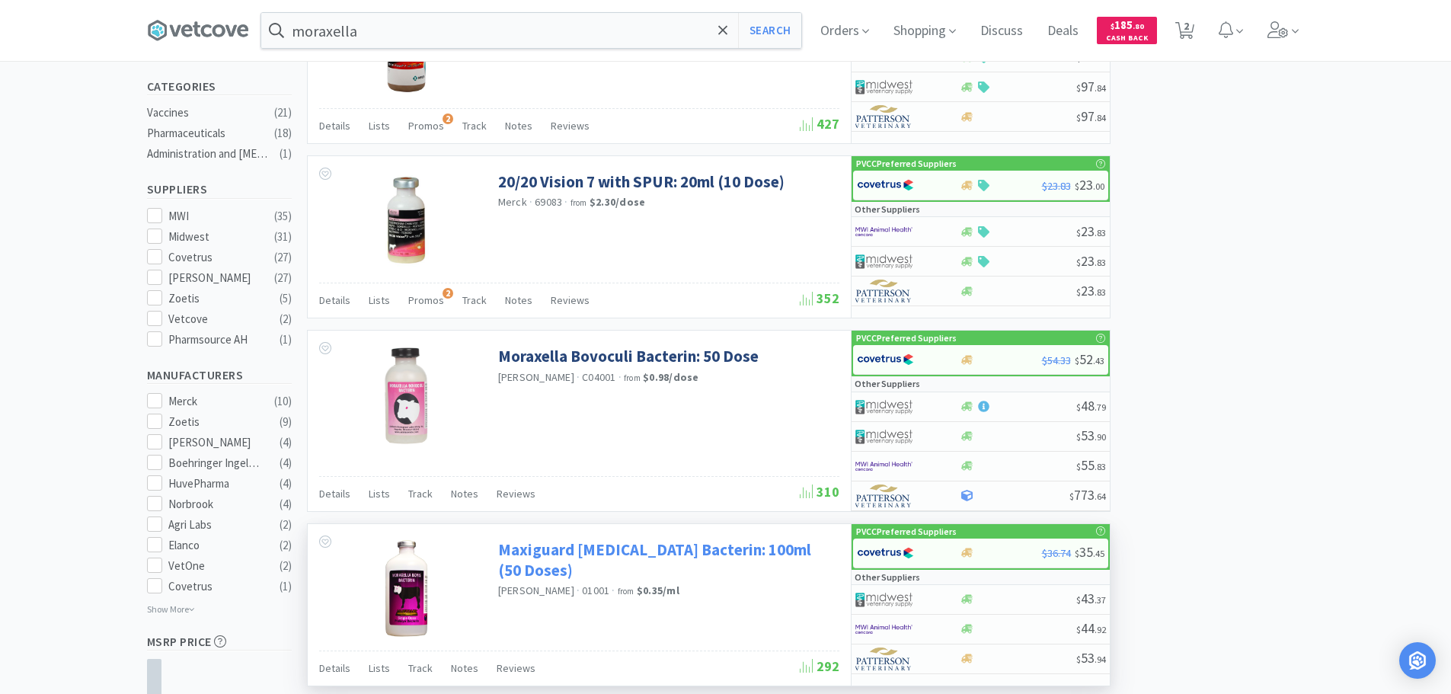
click at [686, 542] on link "Maxiguard [MEDICAL_DATA] Bacterin: 100ml (50 Doses)" at bounding box center [667, 560] width 338 height 42
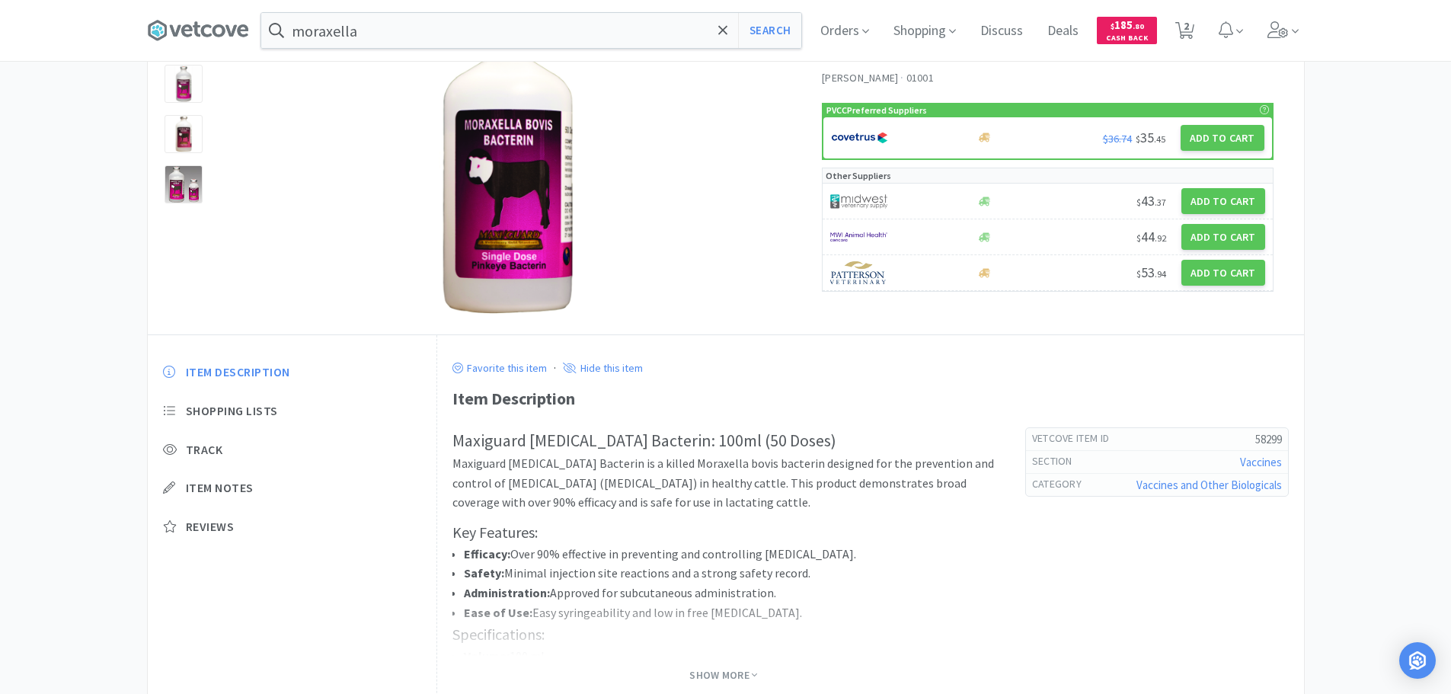
scroll to position [152, 0]
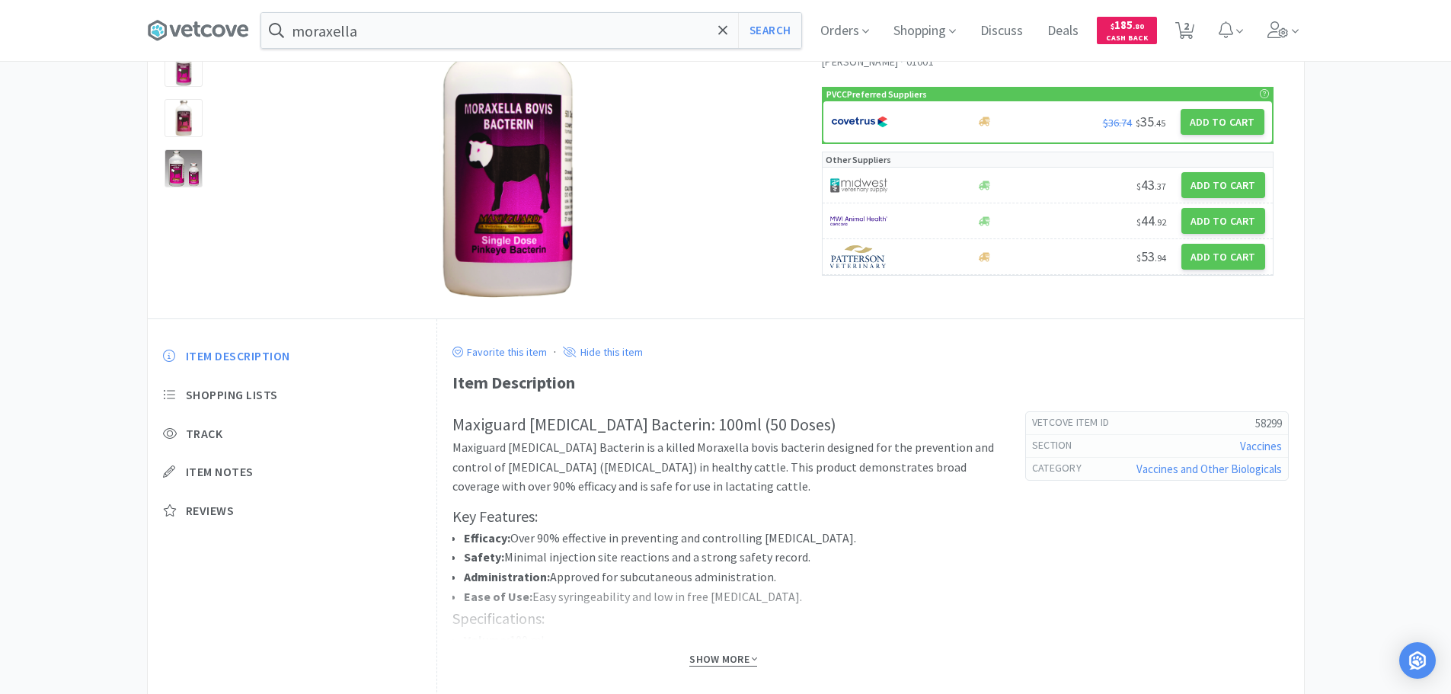
click at [693, 655] on span "Show More" at bounding box center [724, 659] width 68 height 14
